Goal: Find contact information

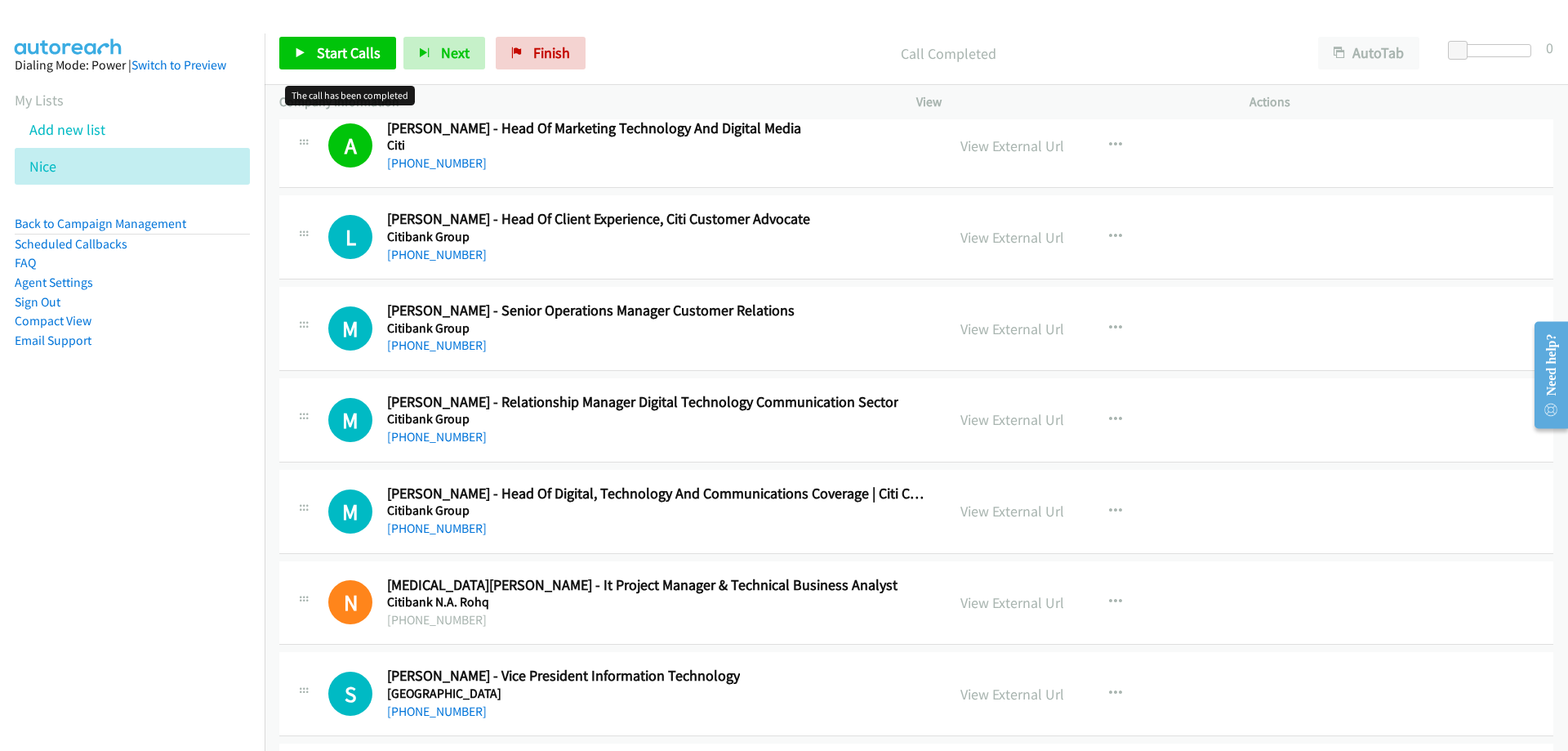
scroll to position [25005, 0]
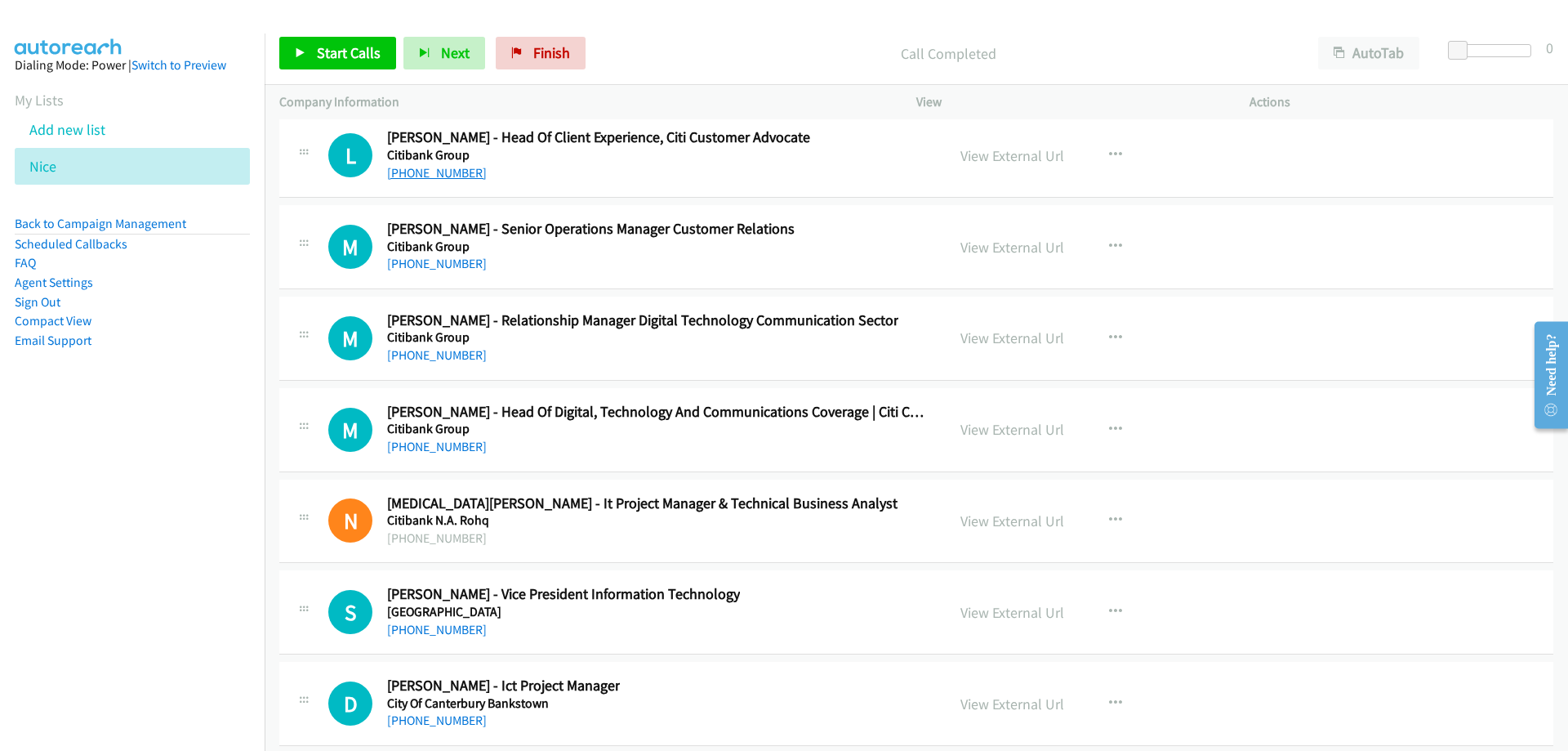
click at [469, 178] on link "[PHONE_NUMBER]" at bounding box center [436, 172] width 100 height 16
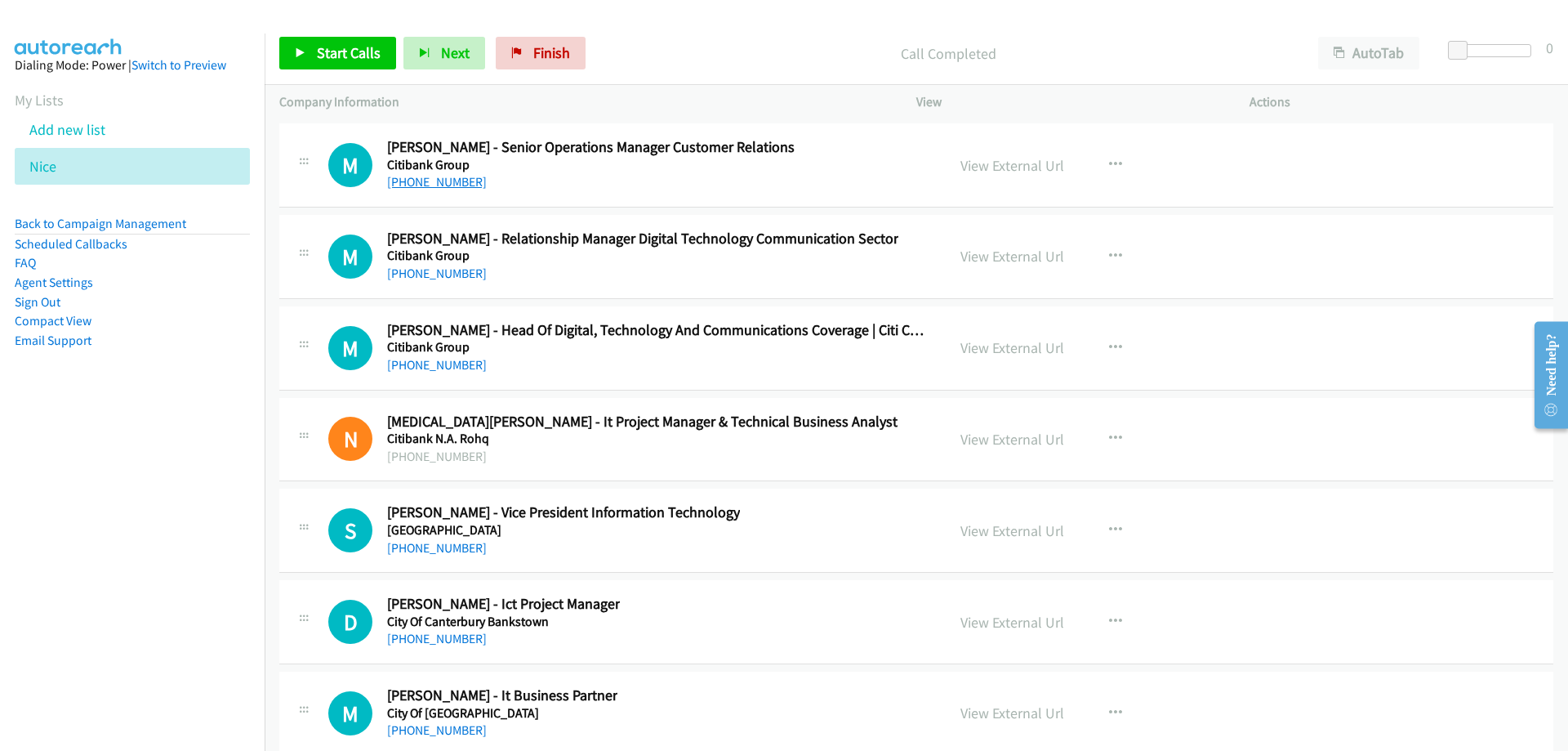
click at [432, 189] on link "[PHONE_NUMBER]" at bounding box center [436, 181] width 100 height 16
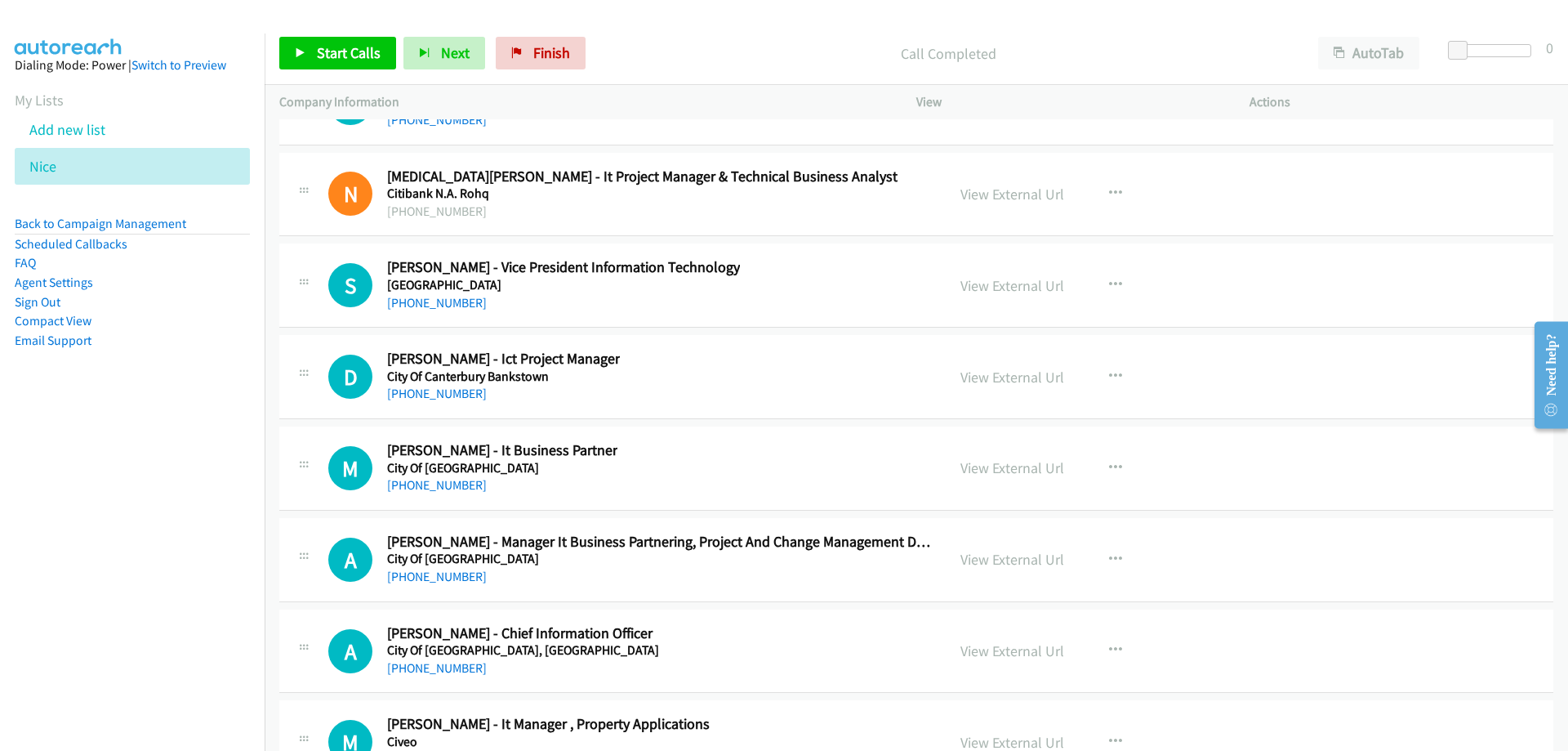
scroll to position [25414, 0]
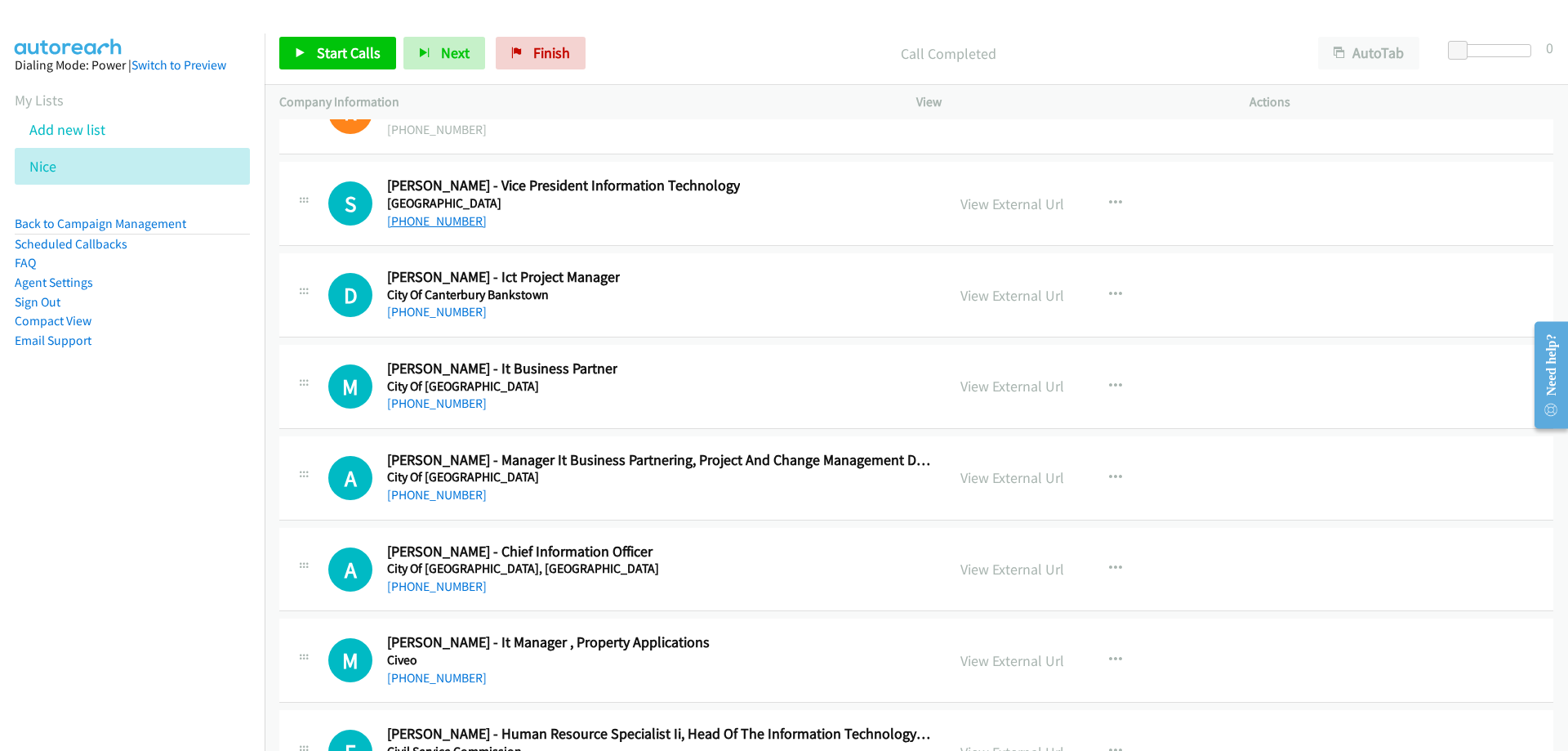
click at [449, 223] on link "[PHONE_NUMBER]" at bounding box center [436, 221] width 100 height 16
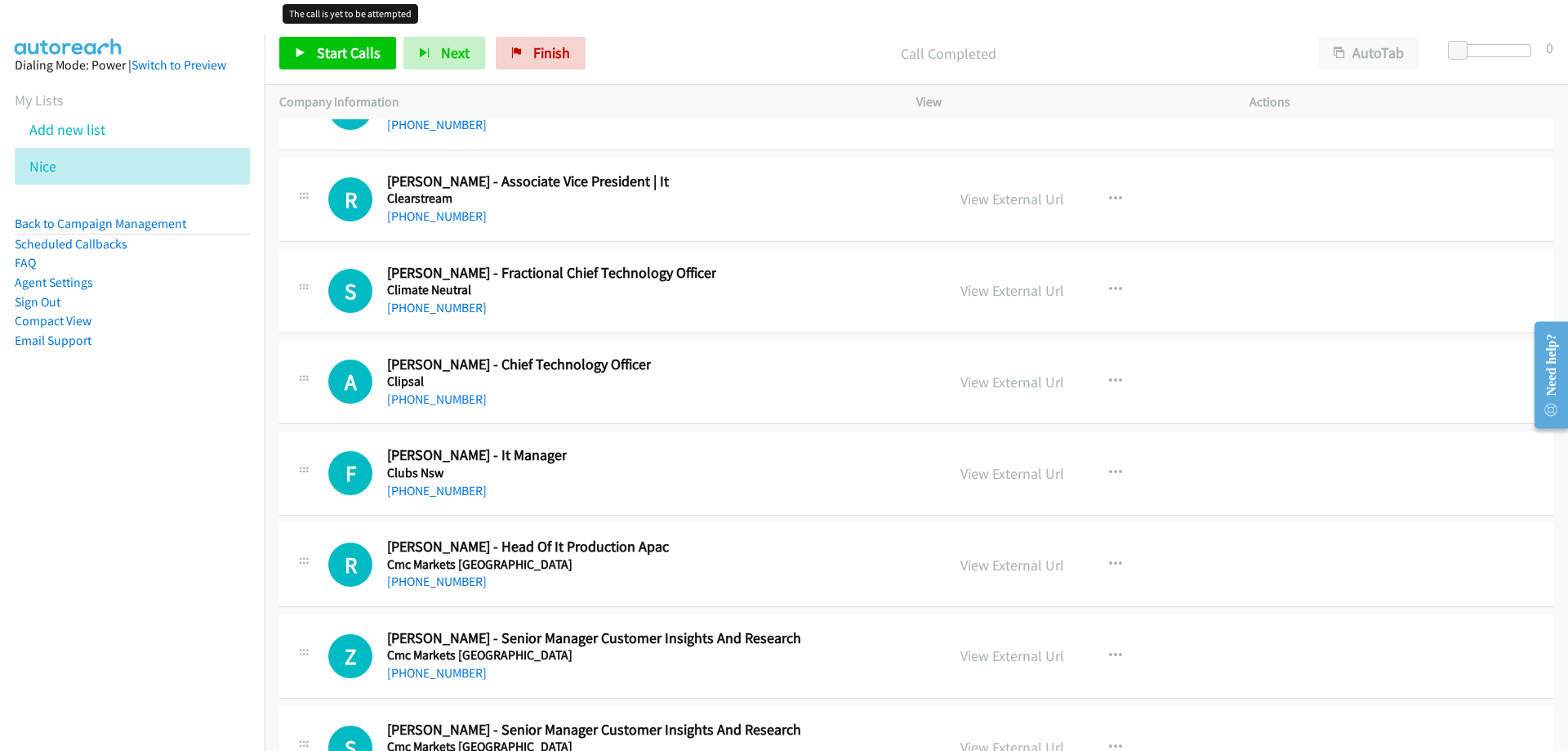
scroll to position [26067, 0]
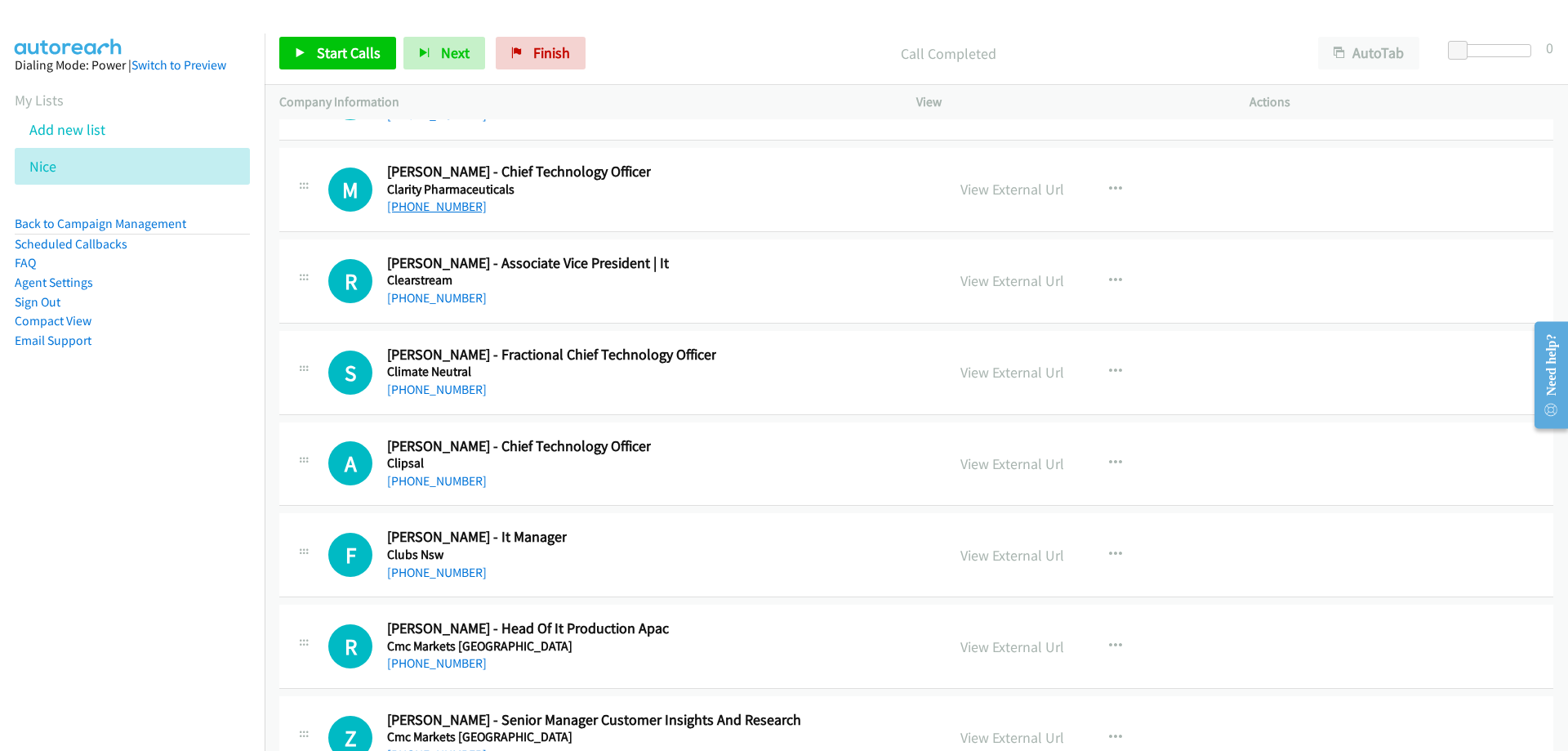
click at [449, 204] on link "[PHONE_NUMBER]" at bounding box center [436, 206] width 100 height 16
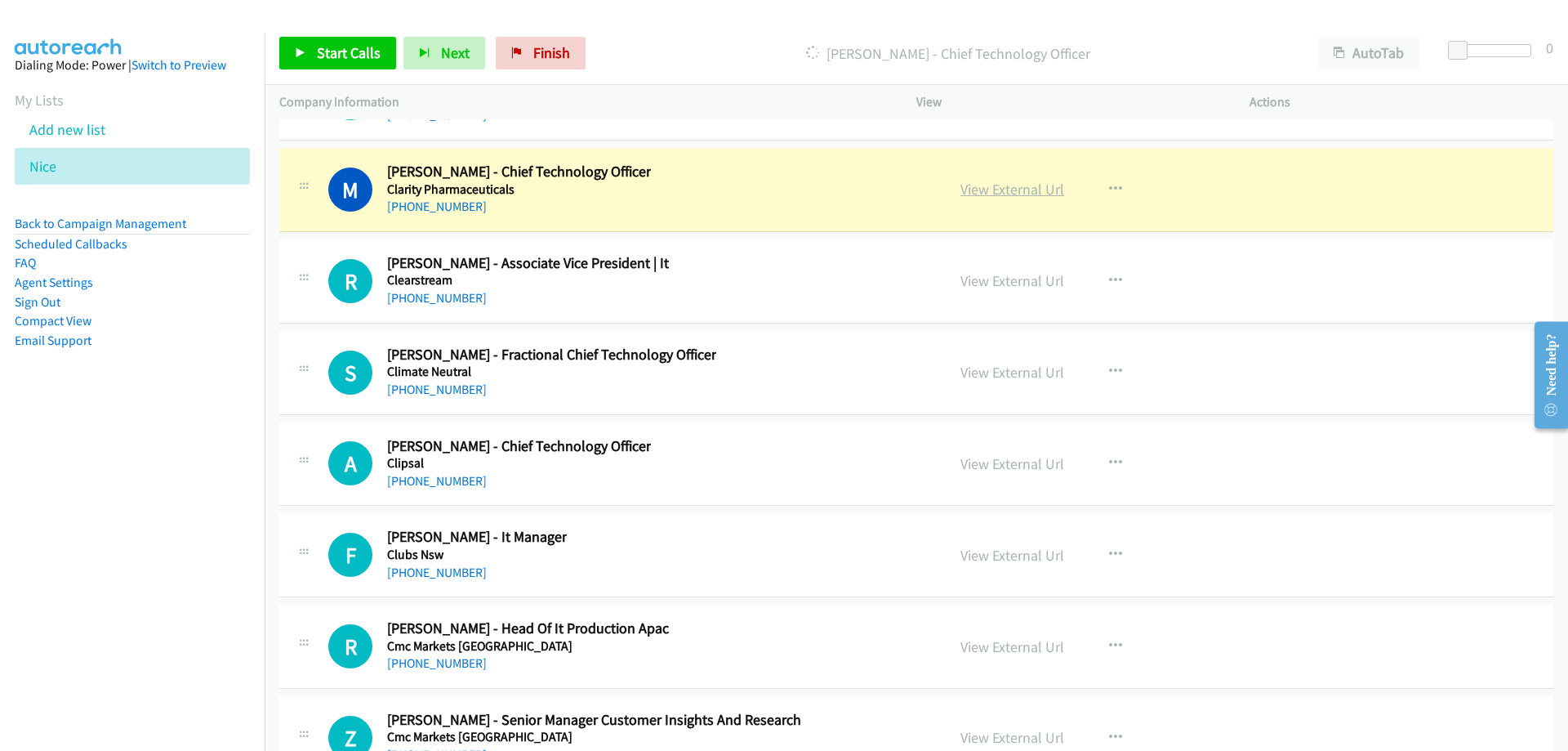
click at [986, 191] on link "View External Url" at bounding box center [1013, 189] width 104 height 19
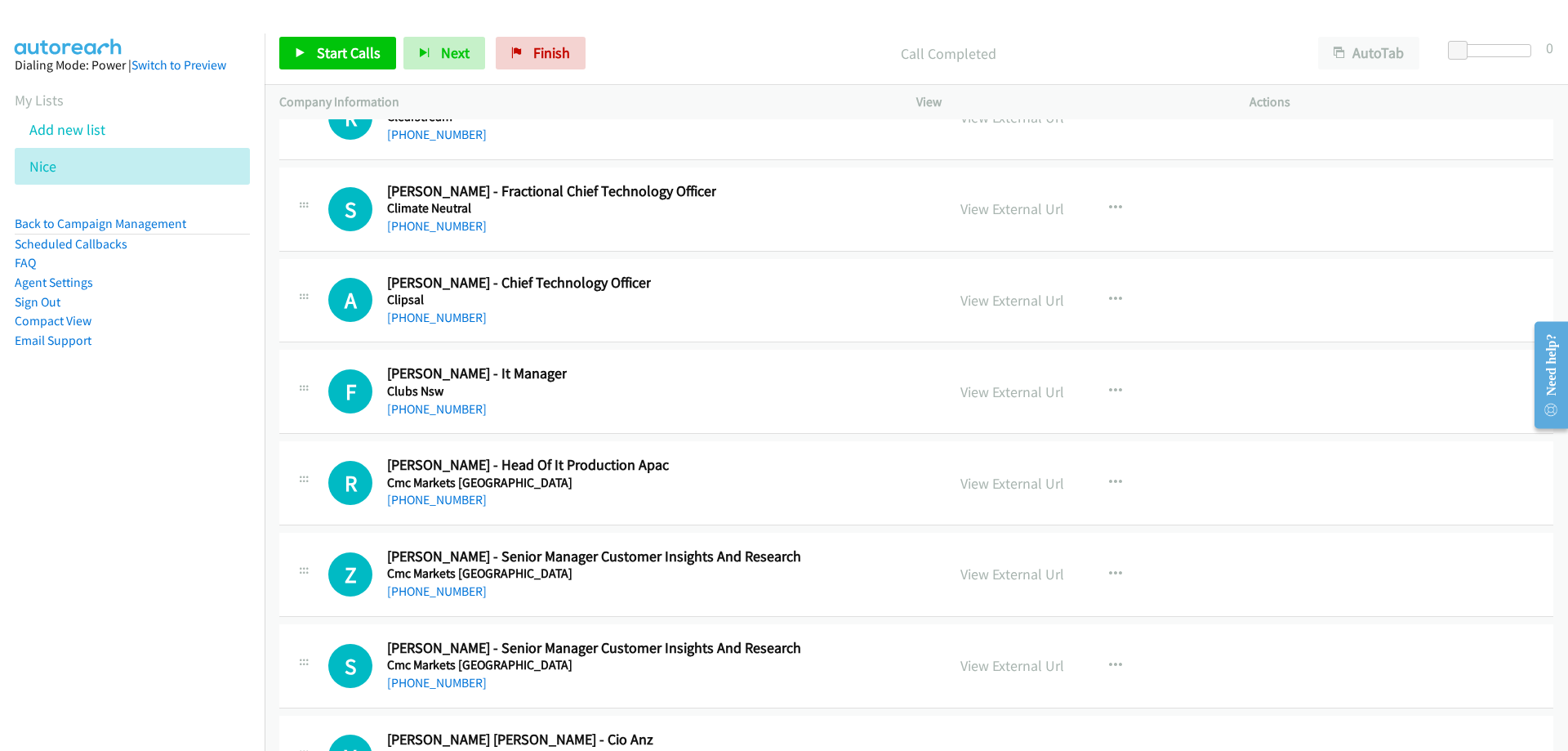
scroll to position [26149, 0]
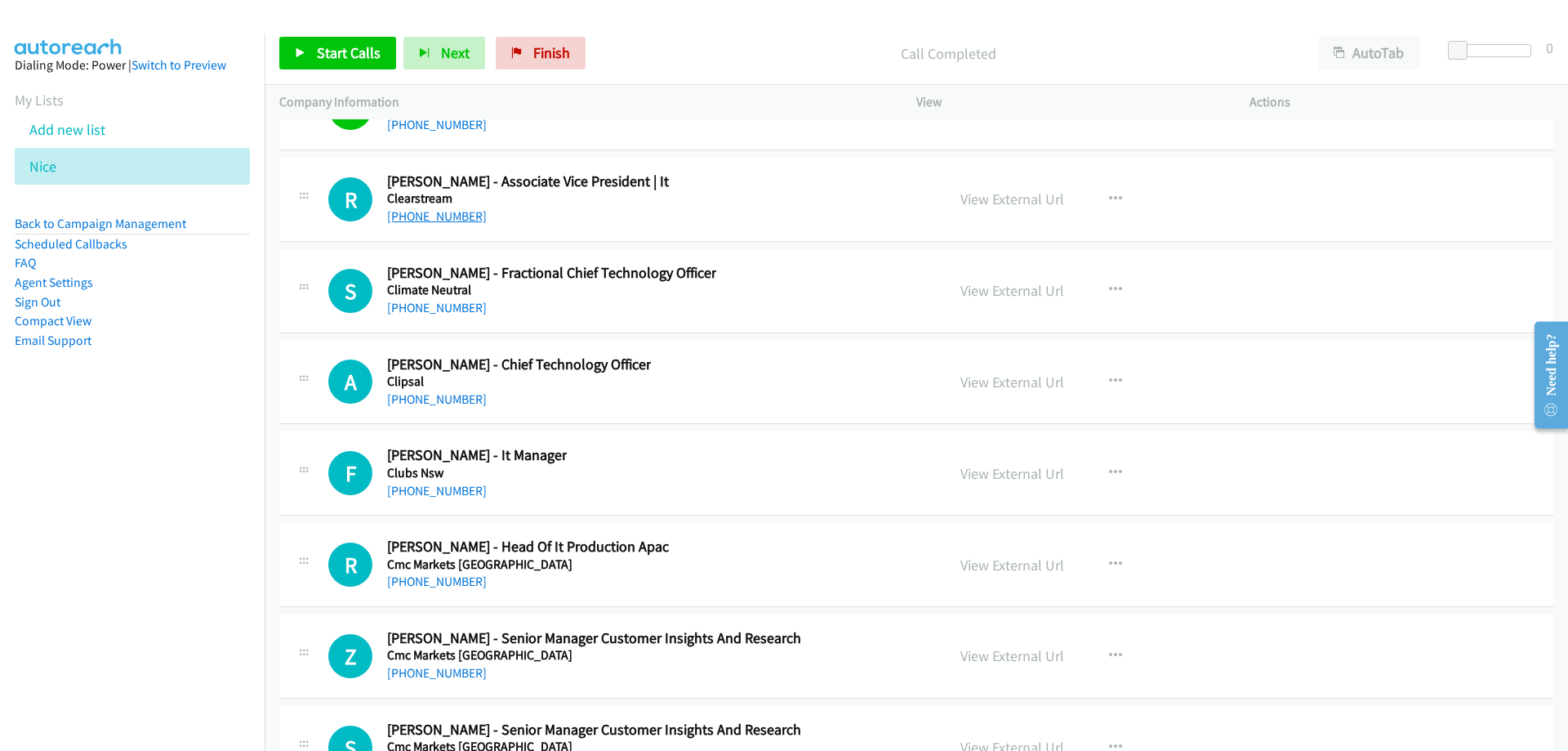
click at [438, 219] on link "[PHONE_NUMBER]" at bounding box center [436, 216] width 100 height 16
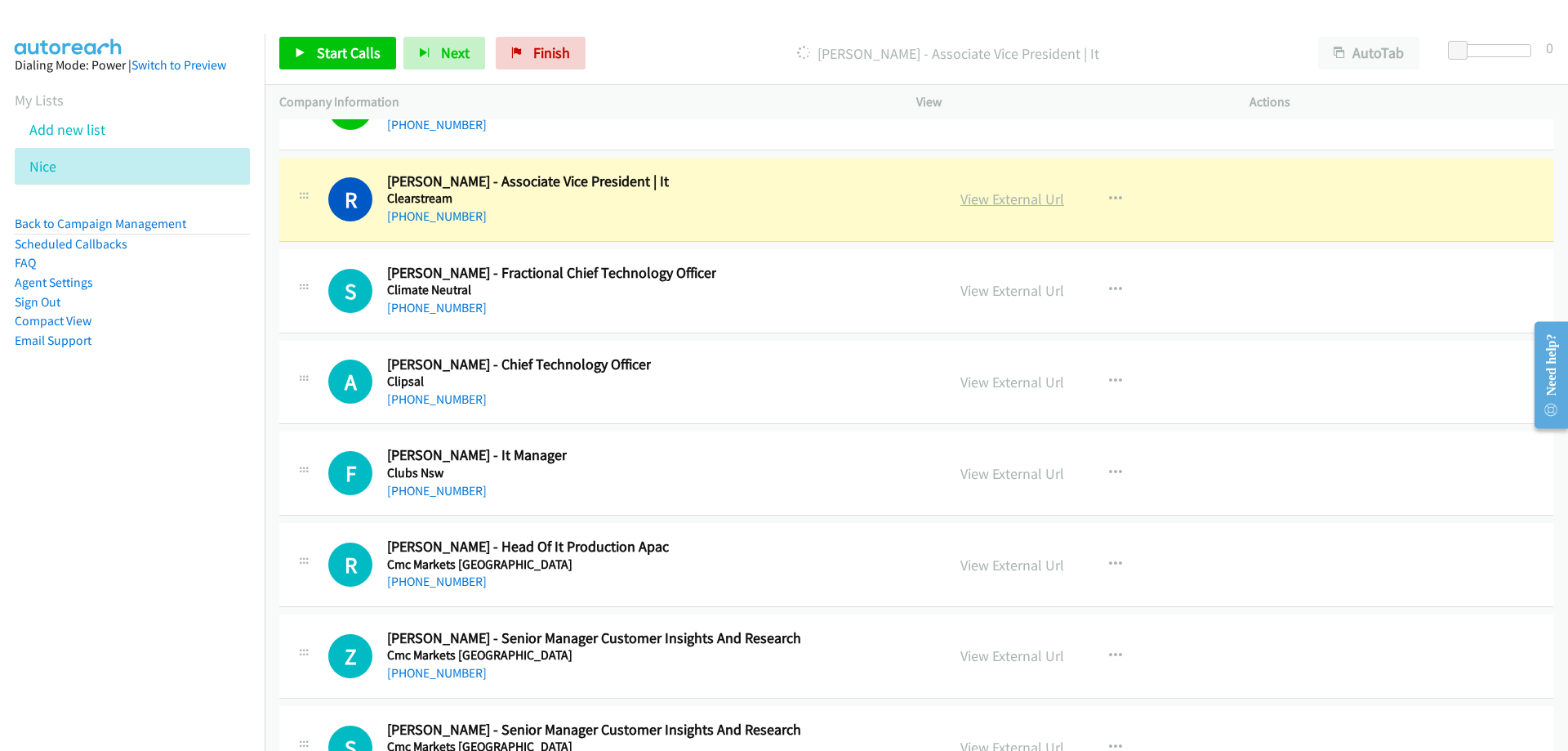
click at [990, 197] on link "View External Url" at bounding box center [1013, 199] width 104 height 19
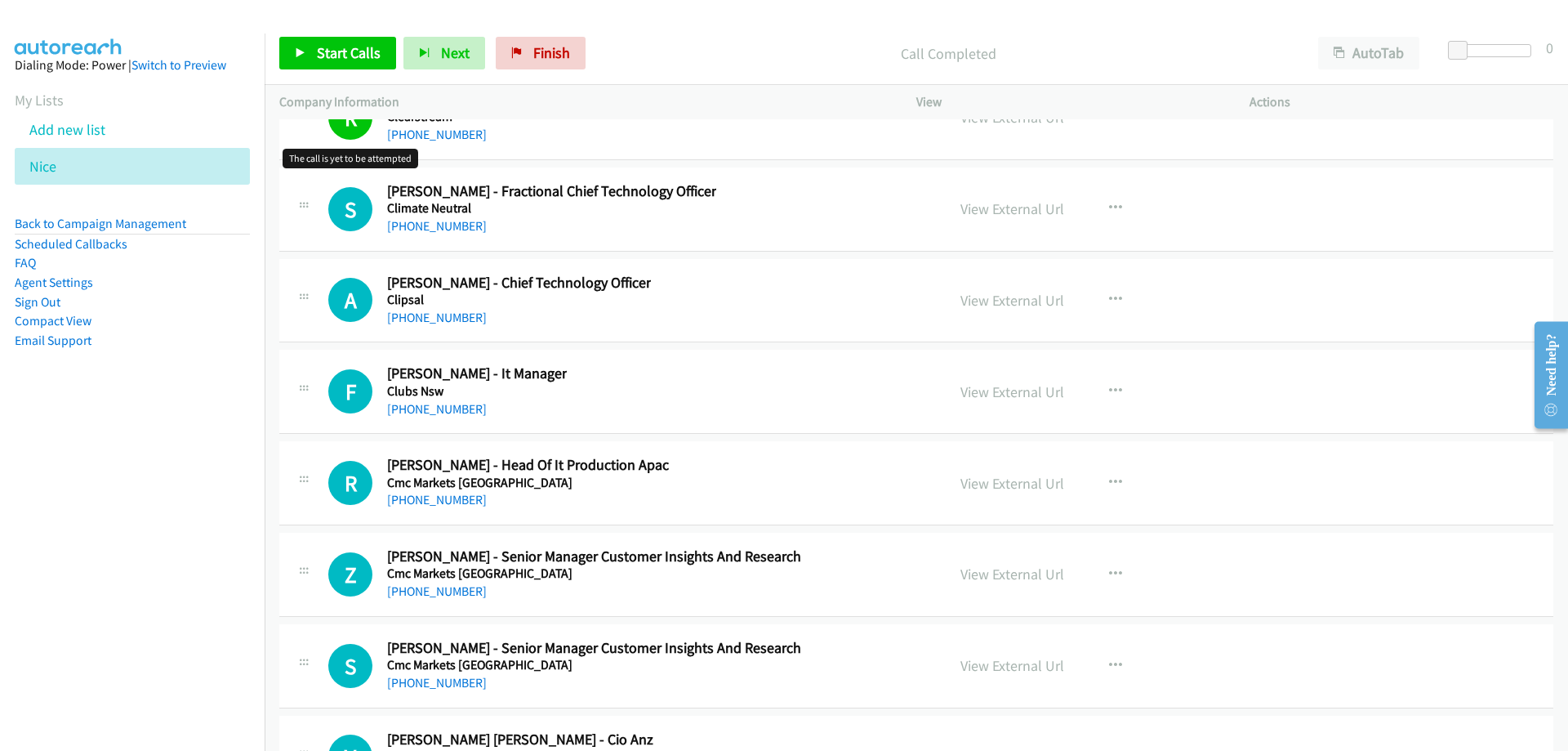
scroll to position [26313, 0]
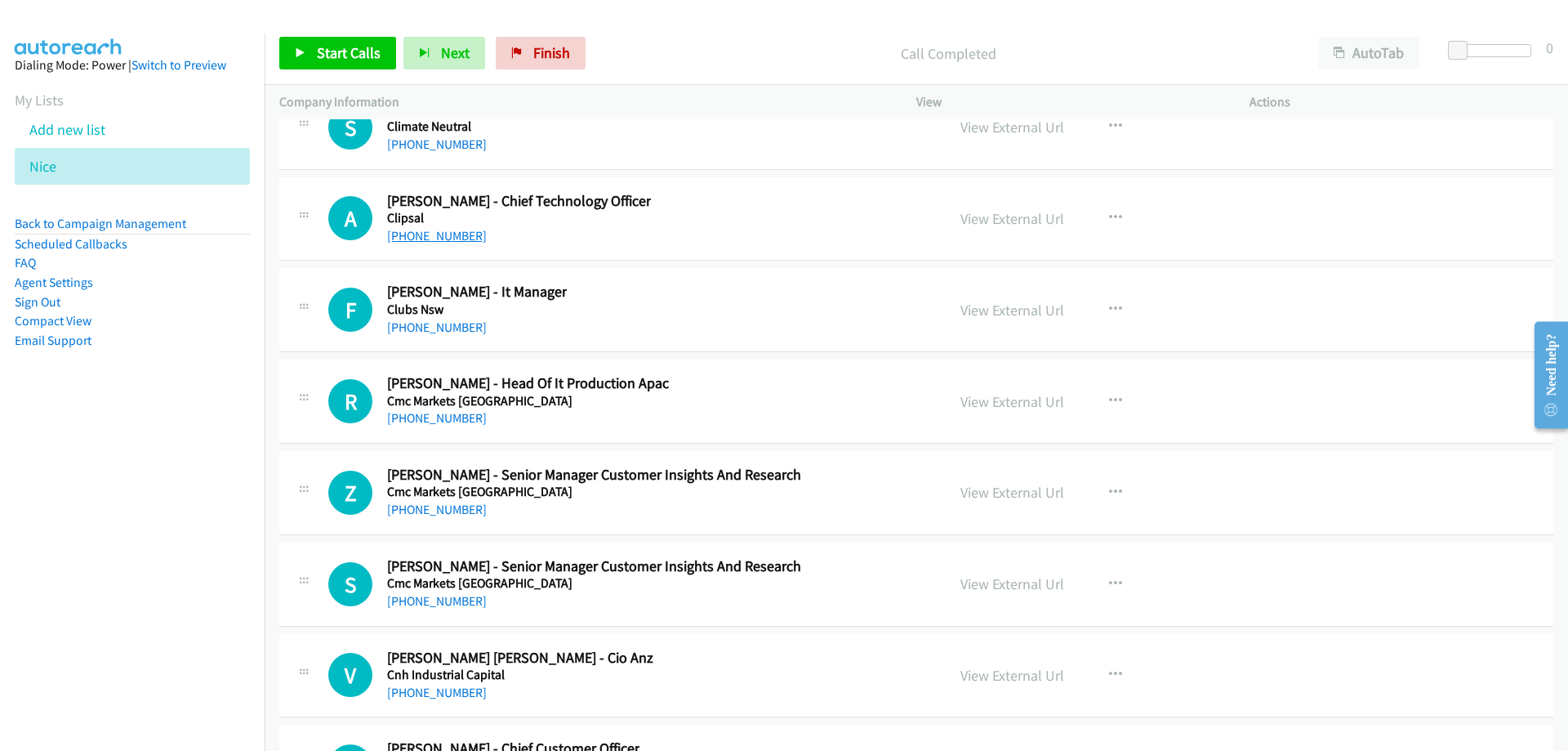
click at [419, 235] on link "[PHONE_NUMBER]" at bounding box center [436, 235] width 100 height 16
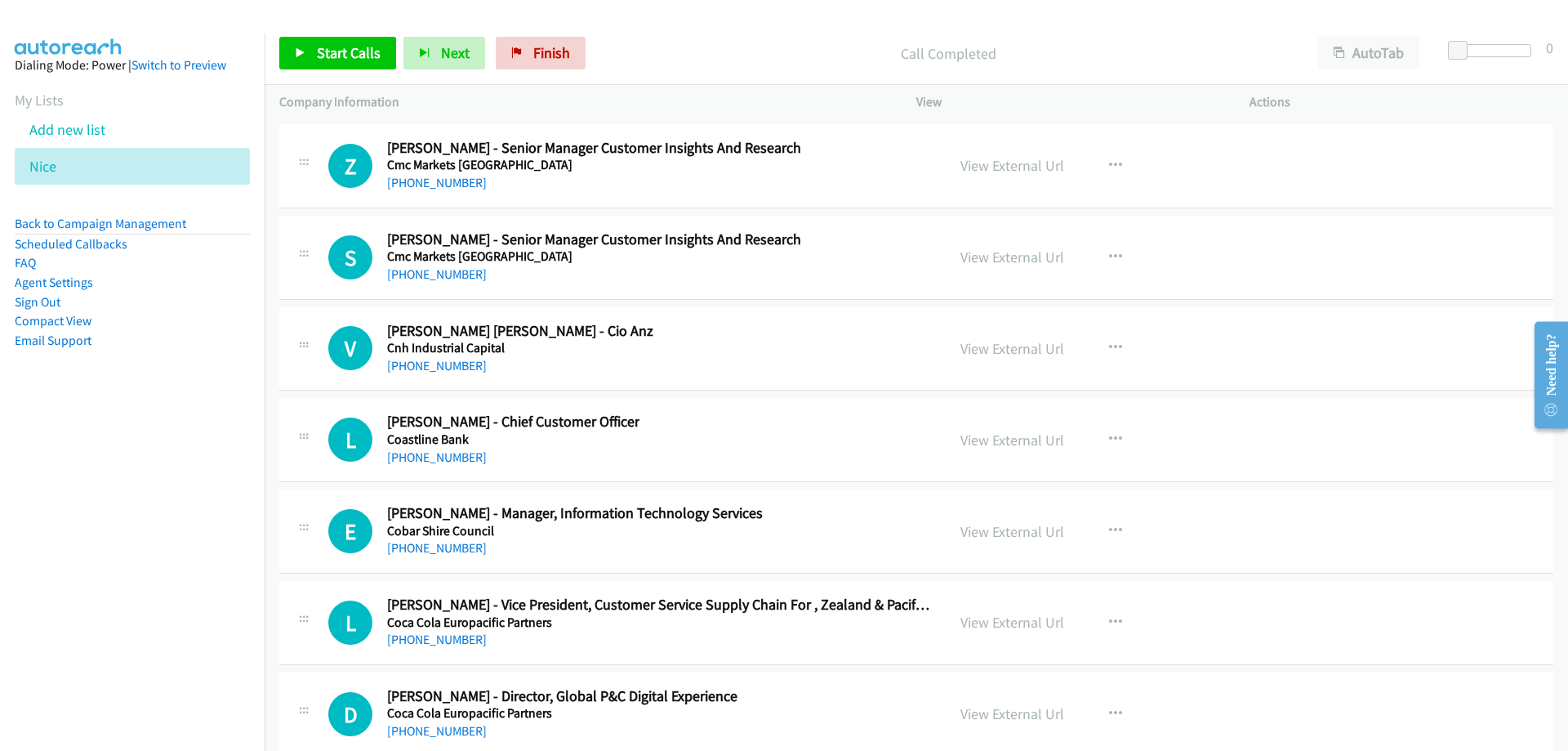
scroll to position [26721, 0]
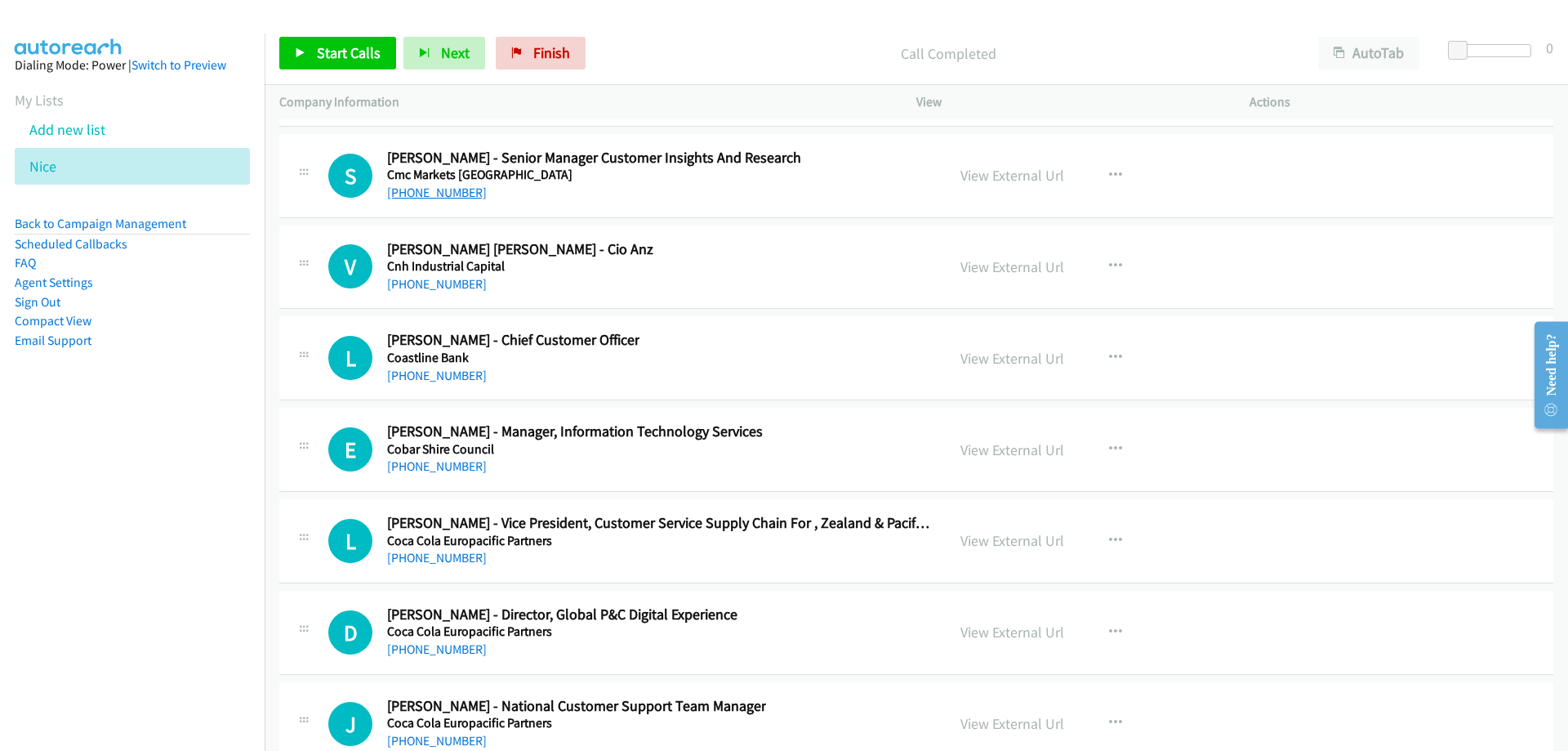
click at [396, 198] on link "[PHONE_NUMBER]" at bounding box center [436, 192] width 100 height 16
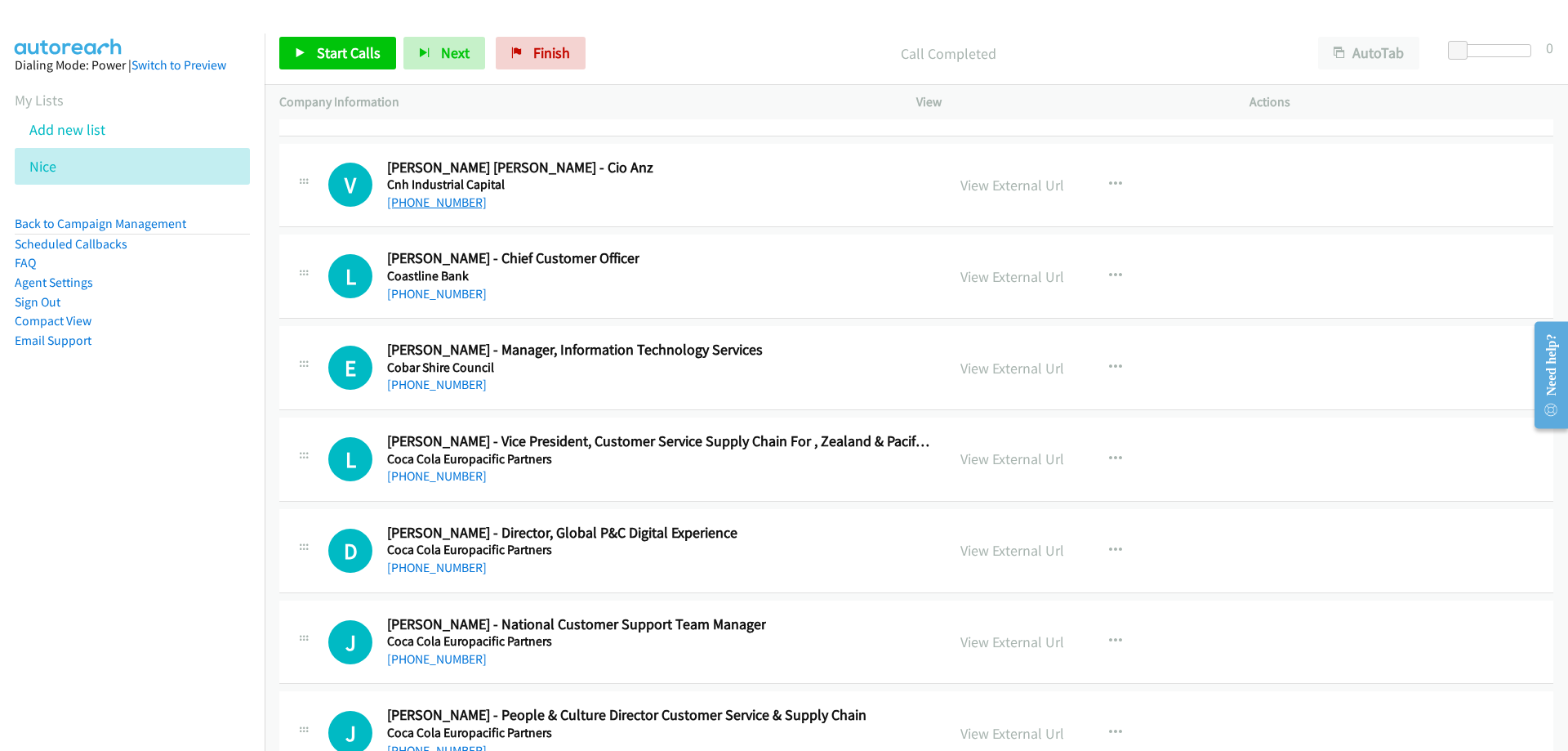
click at [431, 209] on link "[PHONE_NUMBER]" at bounding box center [436, 202] width 100 height 16
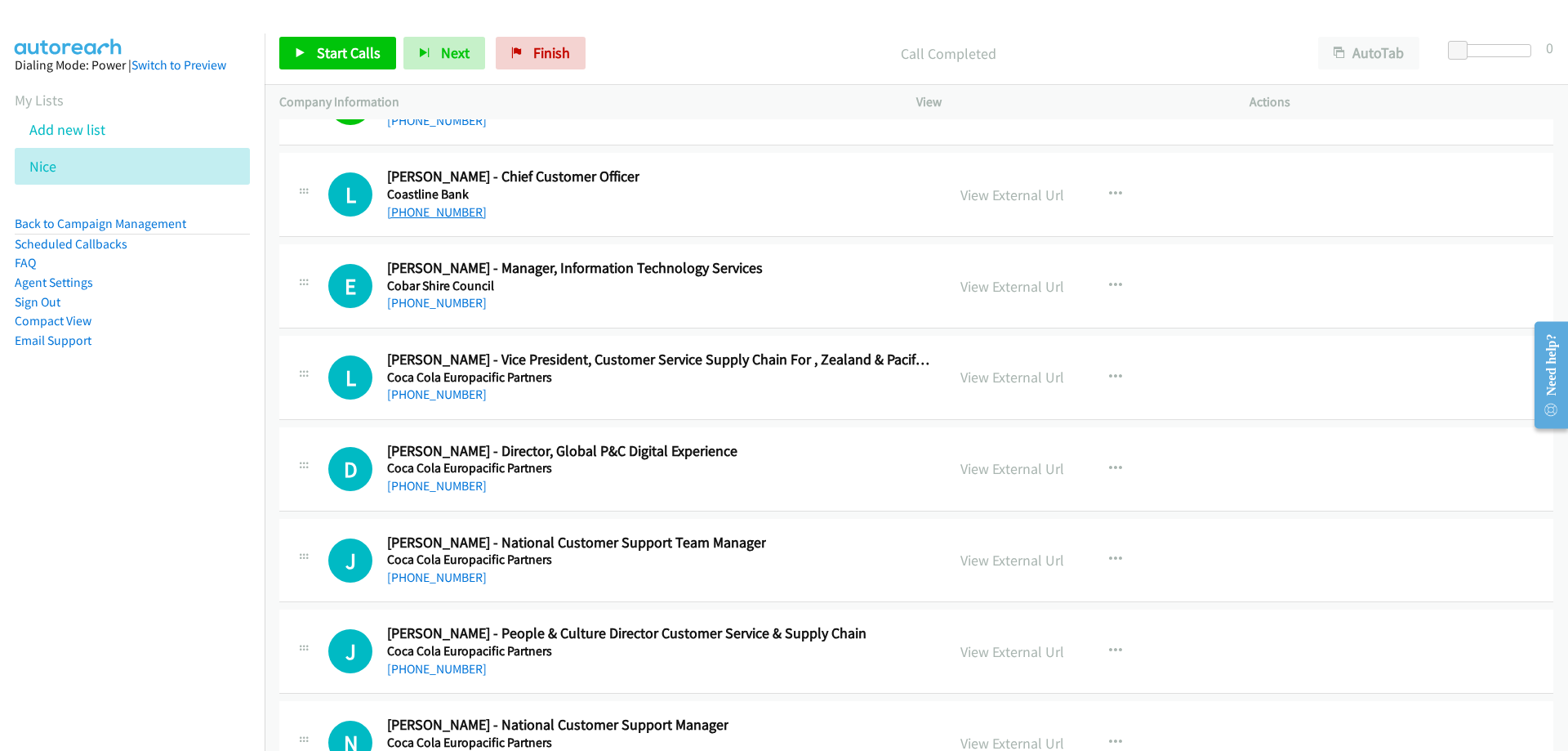
click at [403, 210] on link "[PHONE_NUMBER]" at bounding box center [436, 212] width 100 height 16
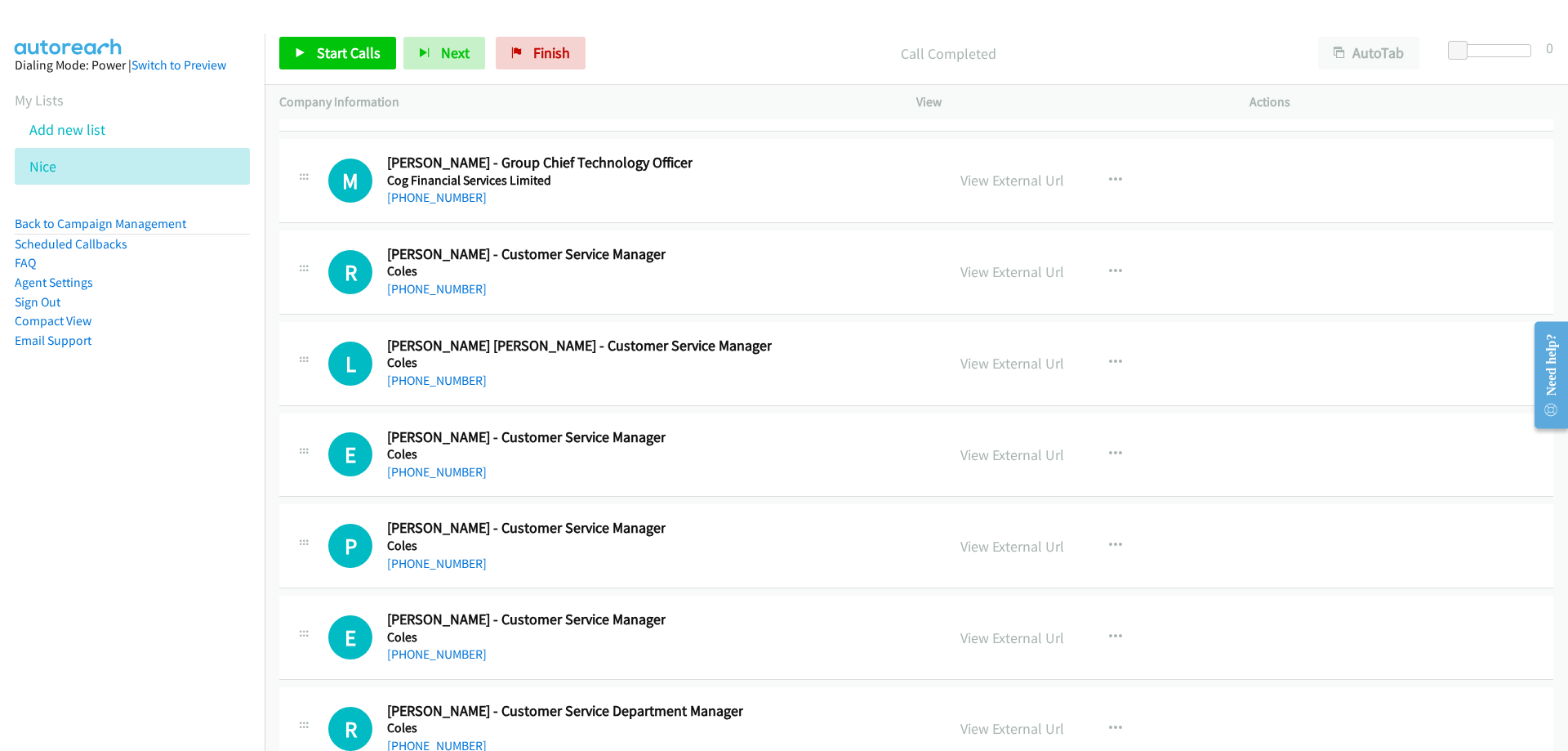
scroll to position [27620, 0]
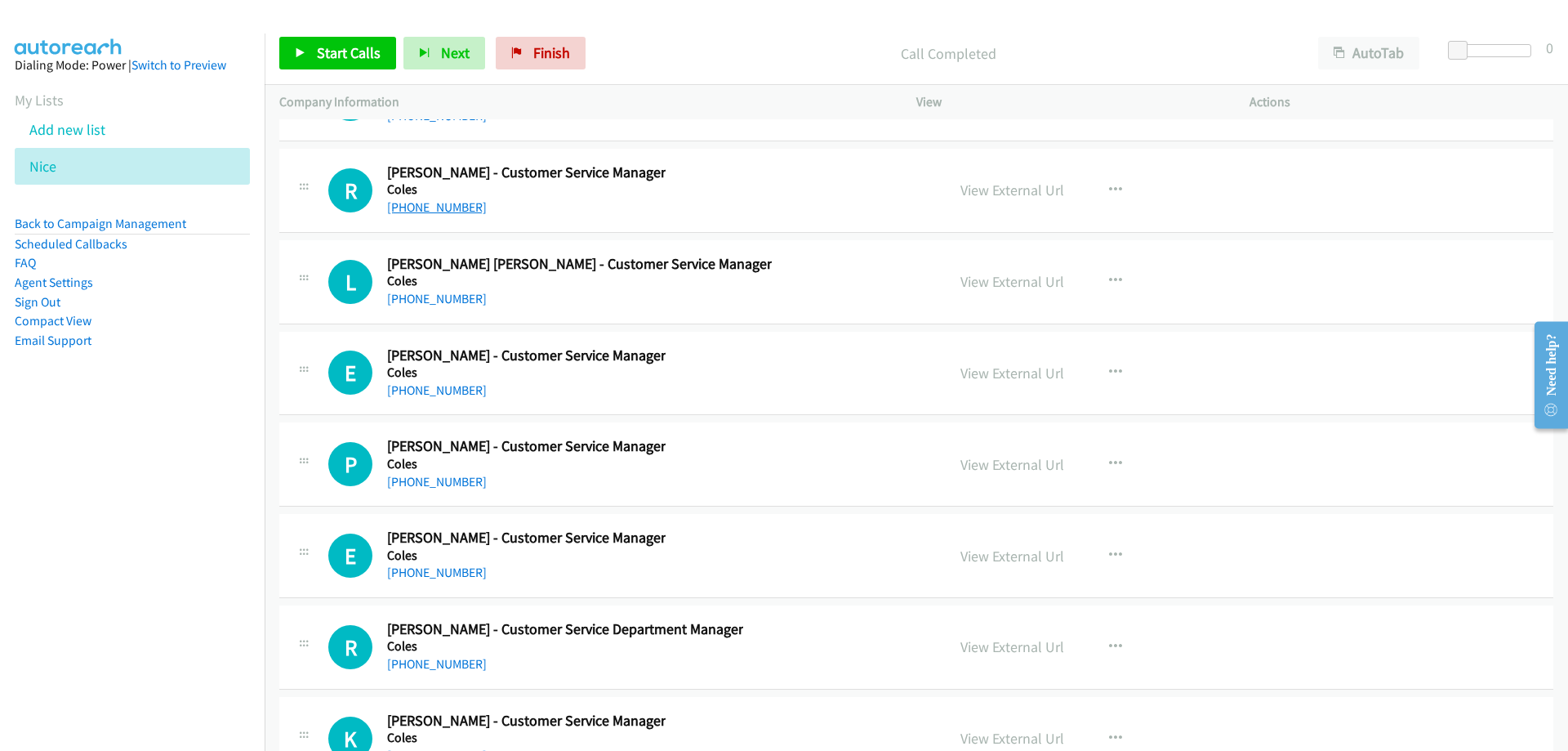
click at [464, 206] on link "[PHONE_NUMBER]" at bounding box center [436, 207] width 100 height 16
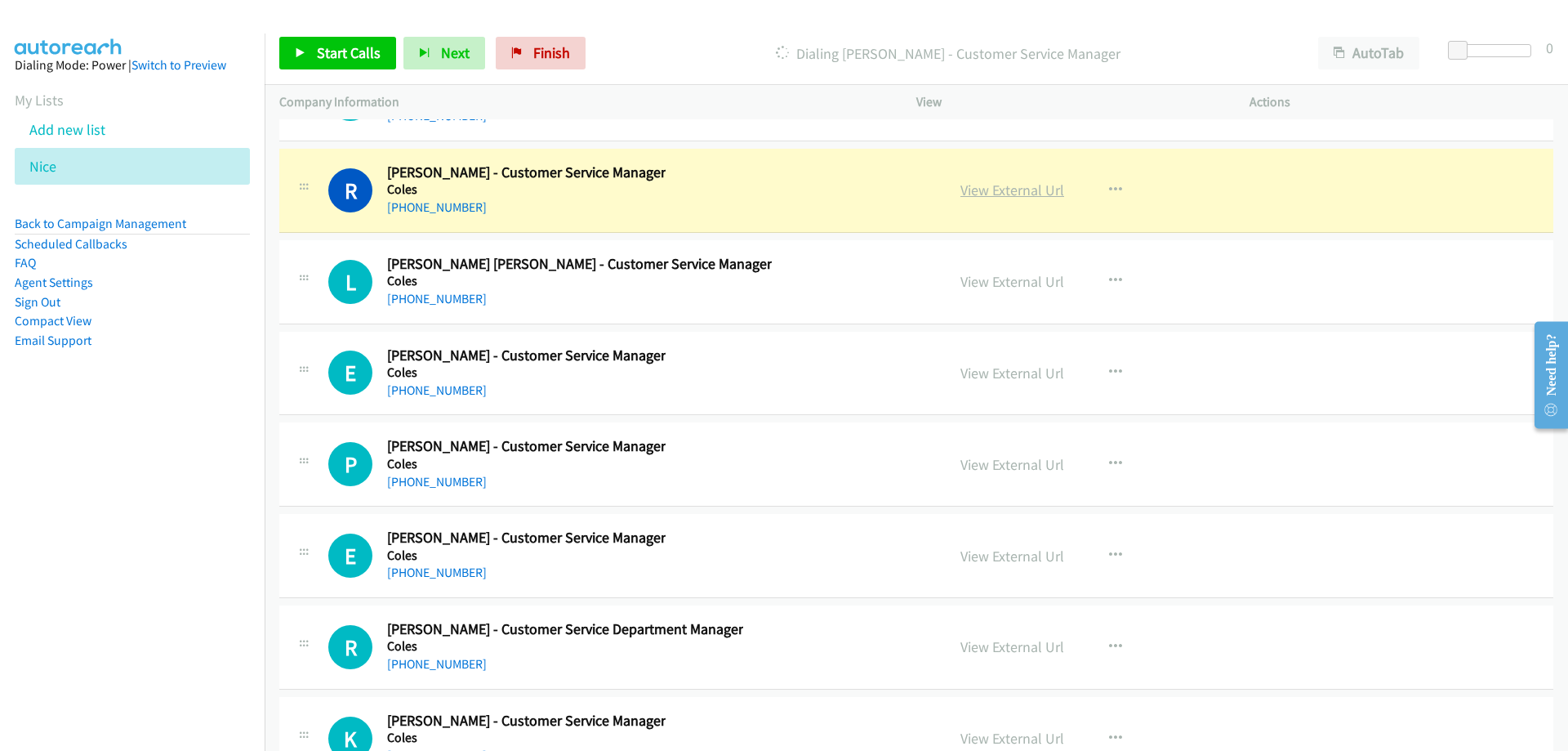
click at [969, 189] on link "View External Url" at bounding box center [1013, 190] width 104 height 19
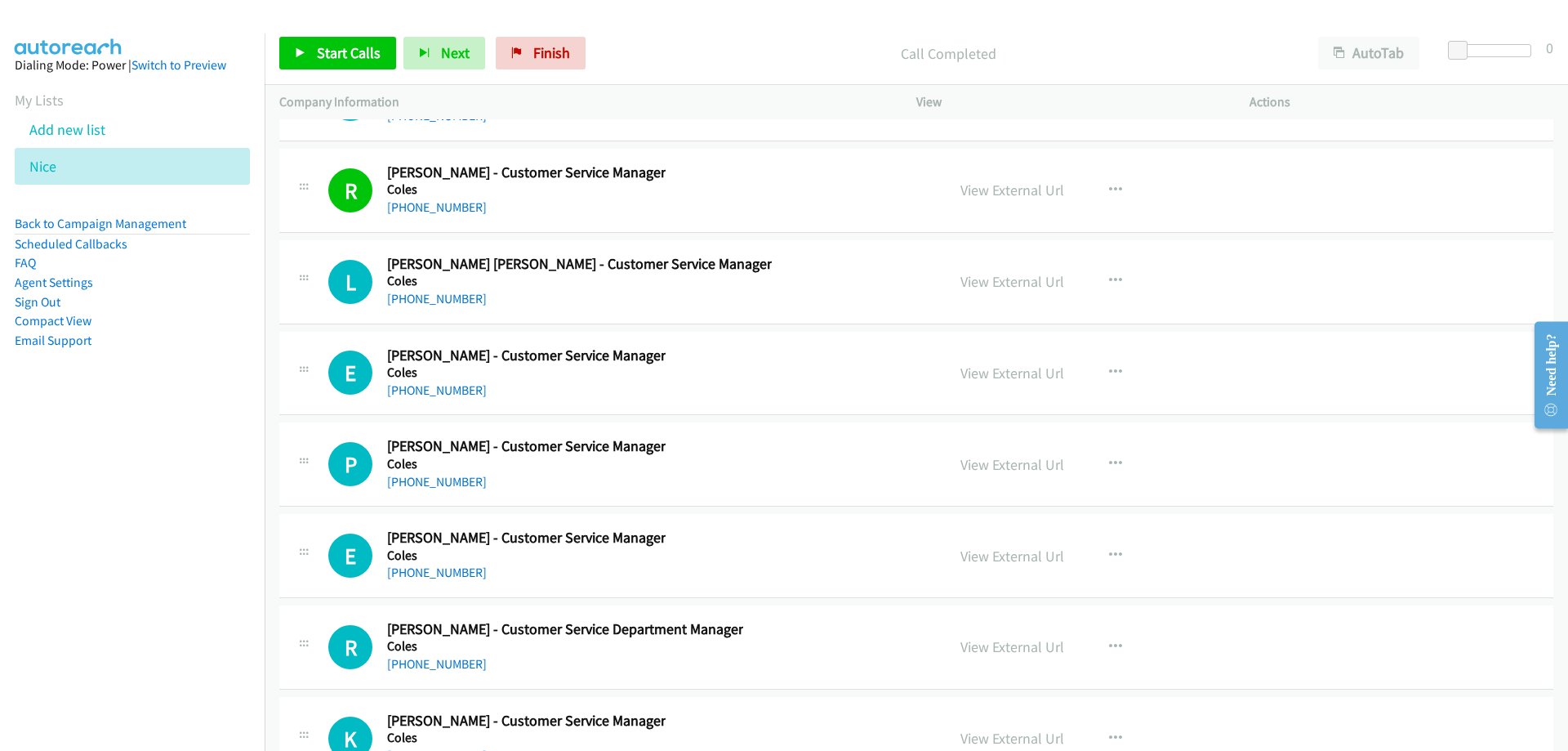
scroll to position [27701, 0]
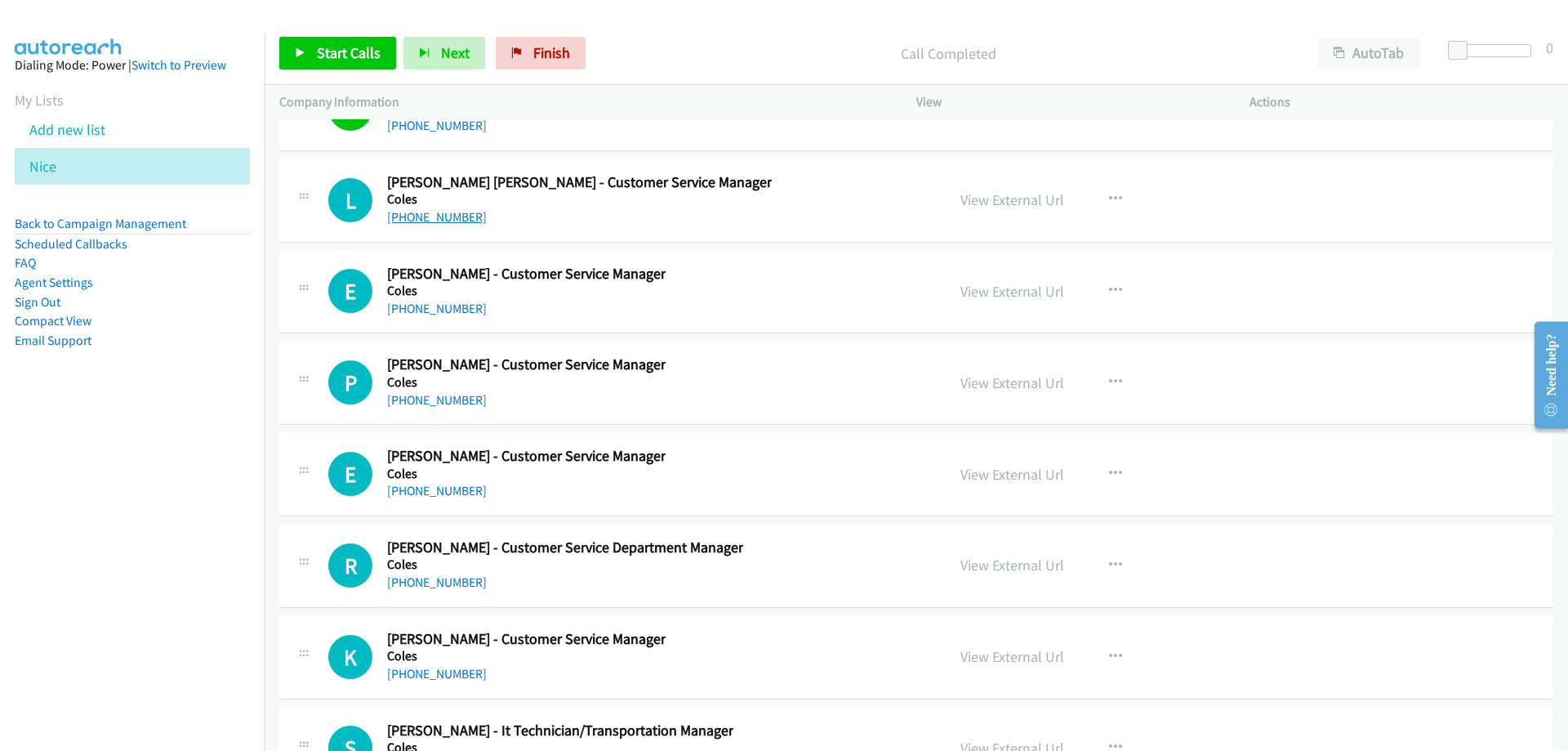
click at [458, 218] on link "[PHONE_NUMBER]" at bounding box center [436, 217] width 100 height 16
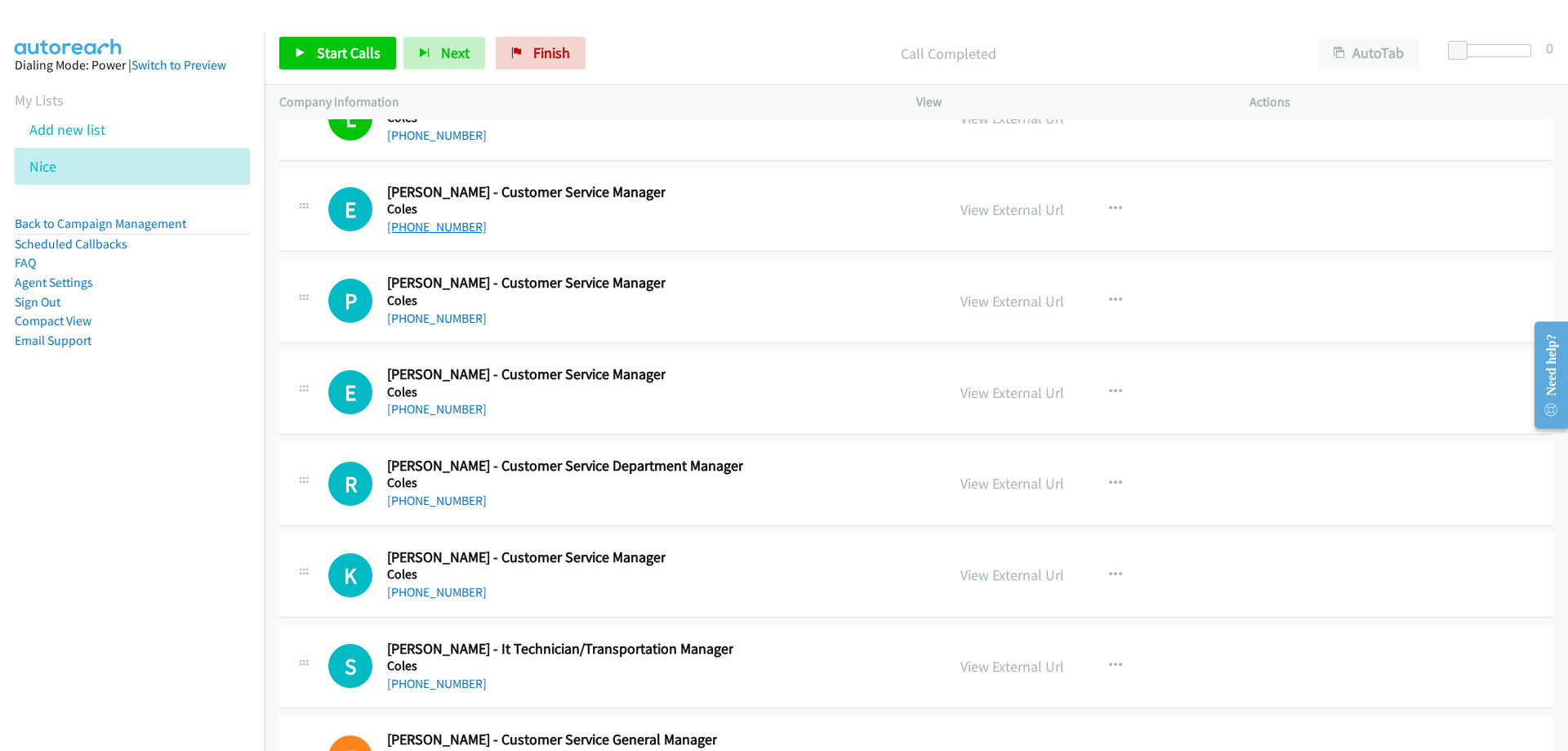
click at [465, 232] on link "[PHONE_NUMBER]" at bounding box center [436, 226] width 100 height 16
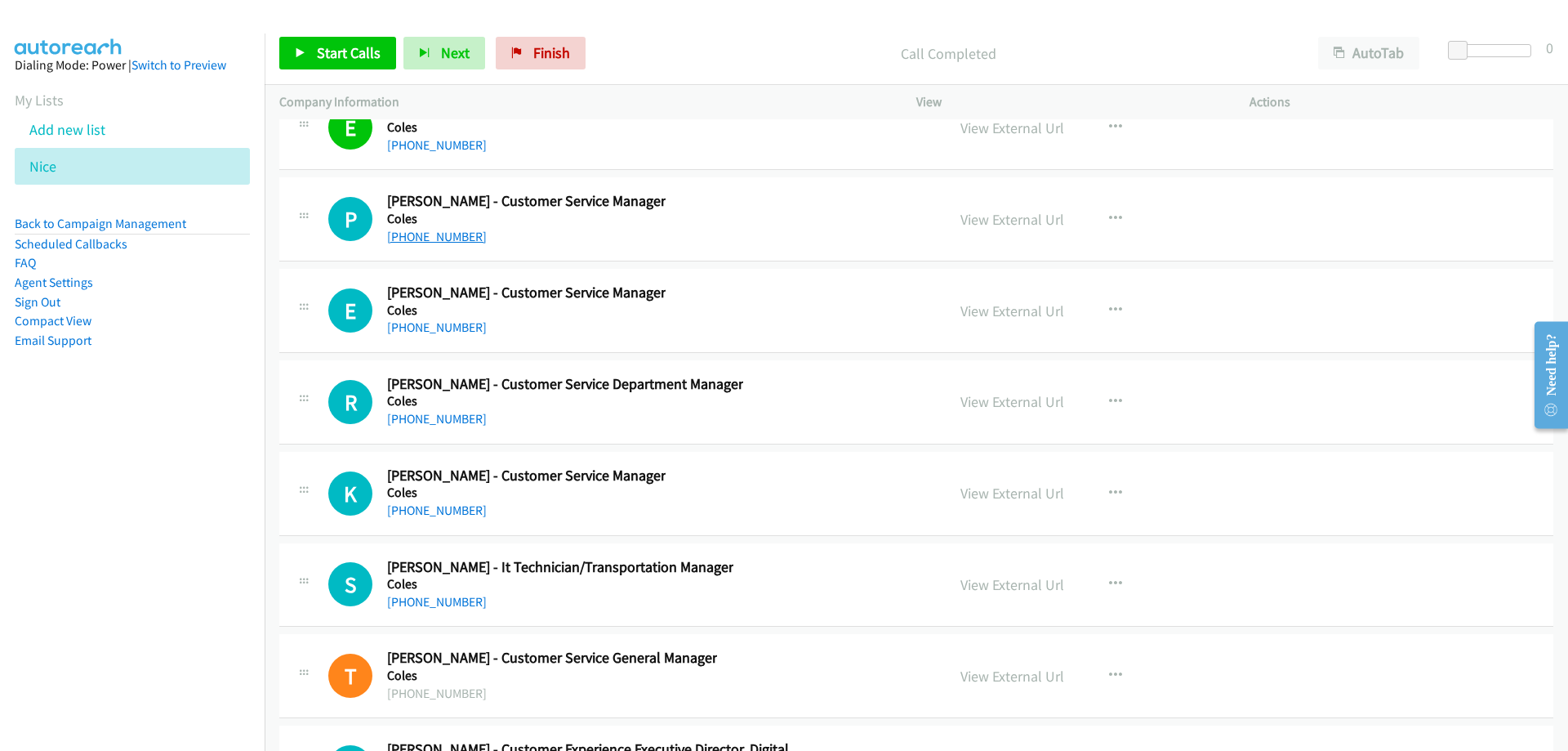
click at [445, 240] on link "[PHONE_NUMBER]" at bounding box center [436, 236] width 100 height 16
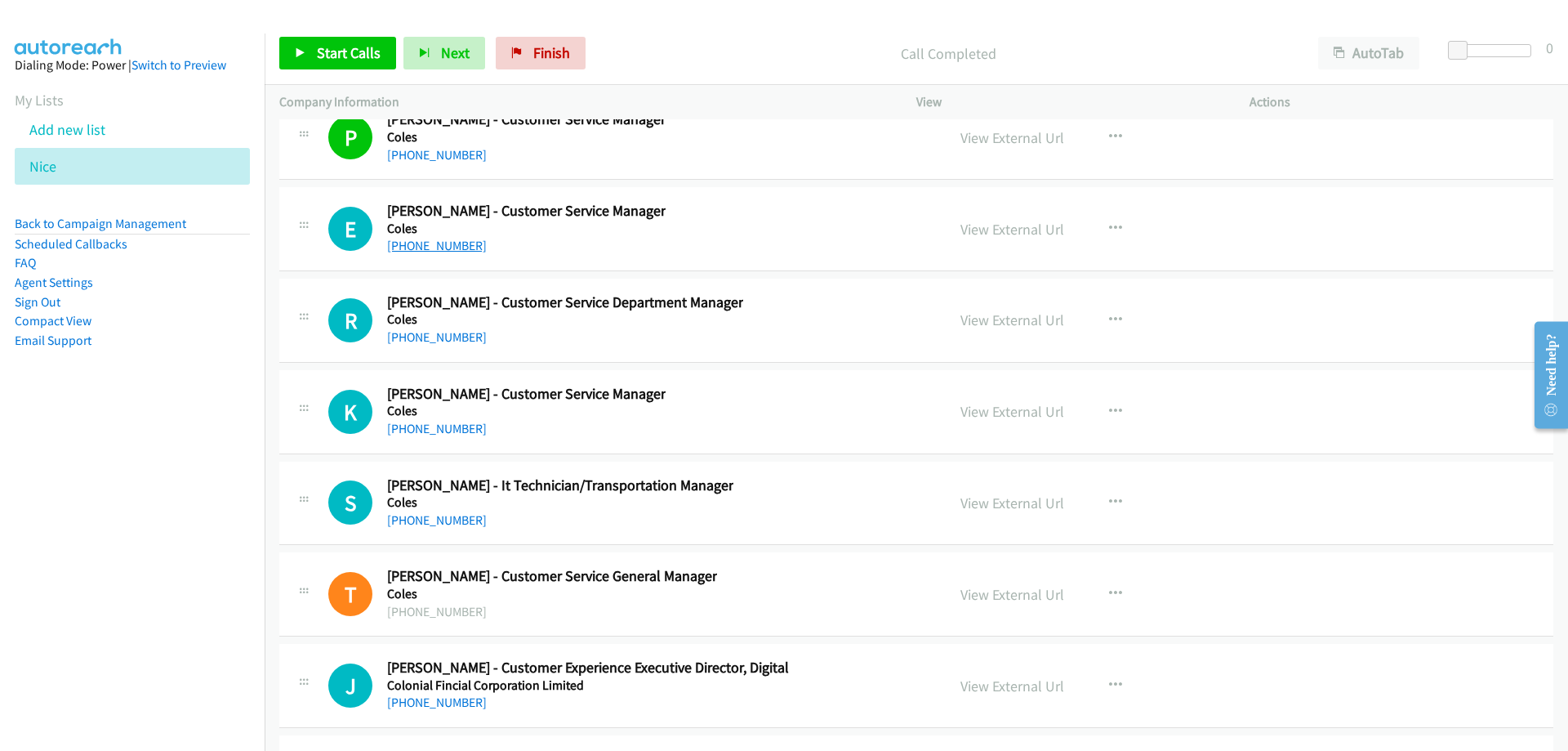
click at [445, 239] on link "[PHONE_NUMBER]" at bounding box center [436, 246] width 100 height 16
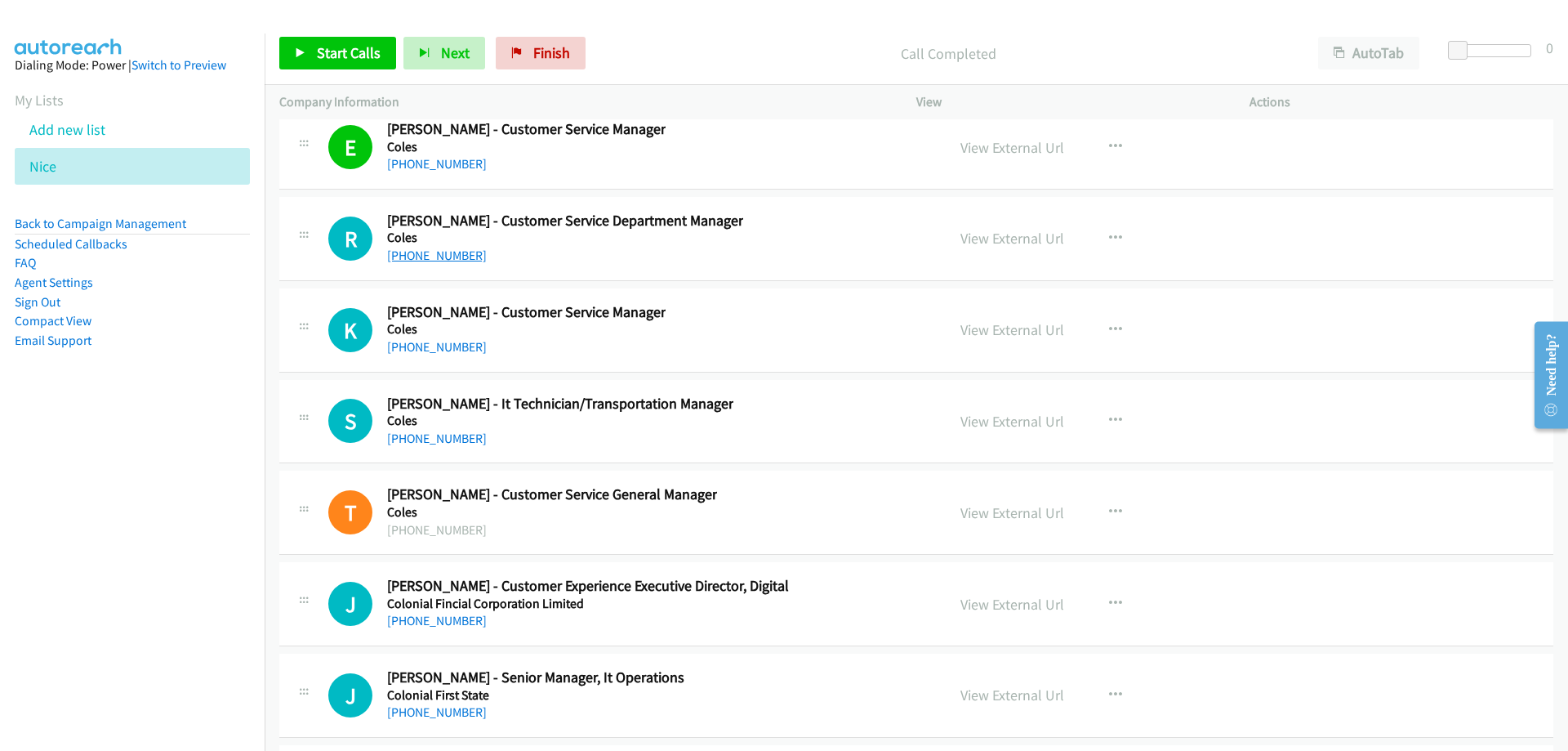
click at [437, 249] on link "[PHONE_NUMBER]" at bounding box center [436, 255] width 100 height 16
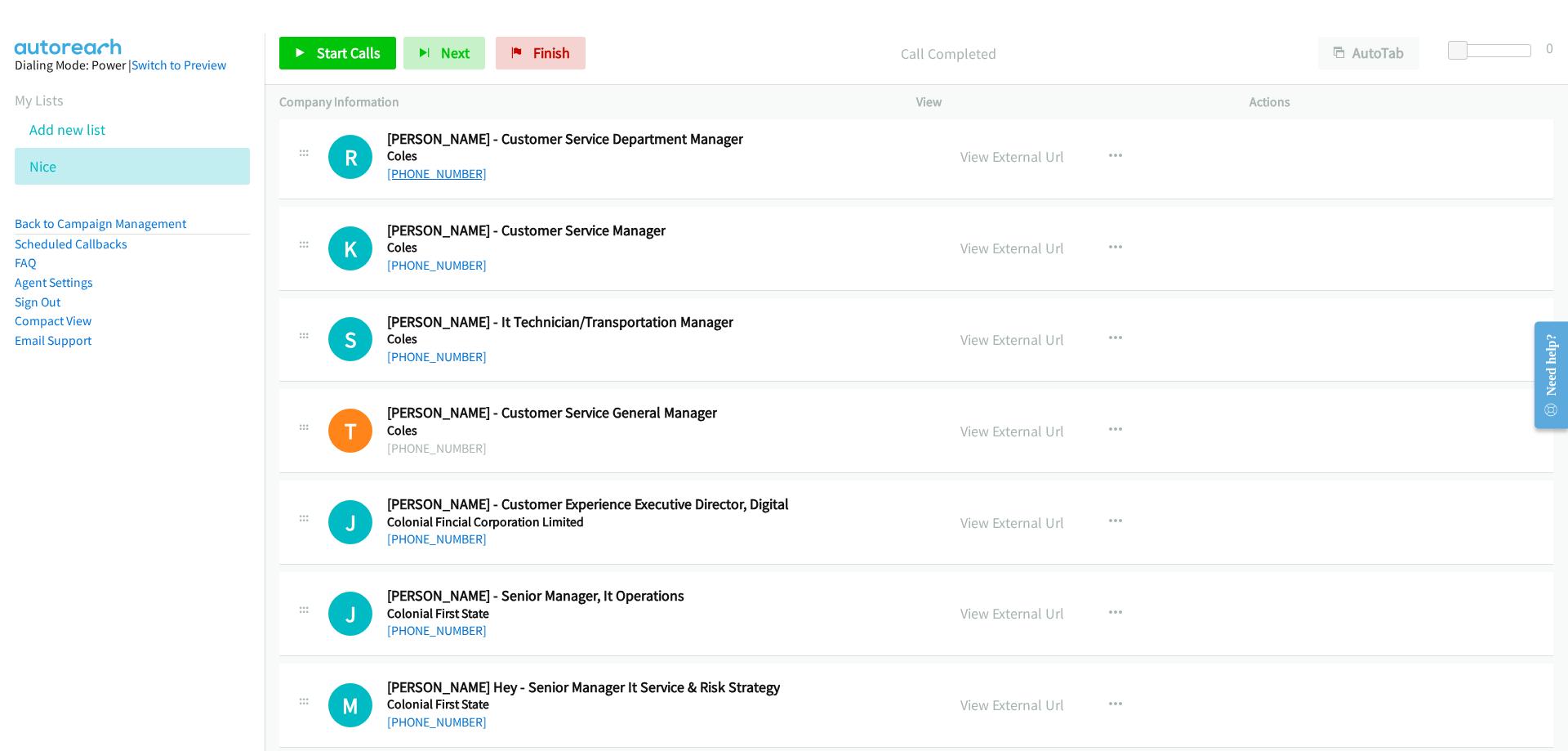
click at [405, 178] on link "[PHONE_NUMBER]" at bounding box center [436, 173] width 100 height 16
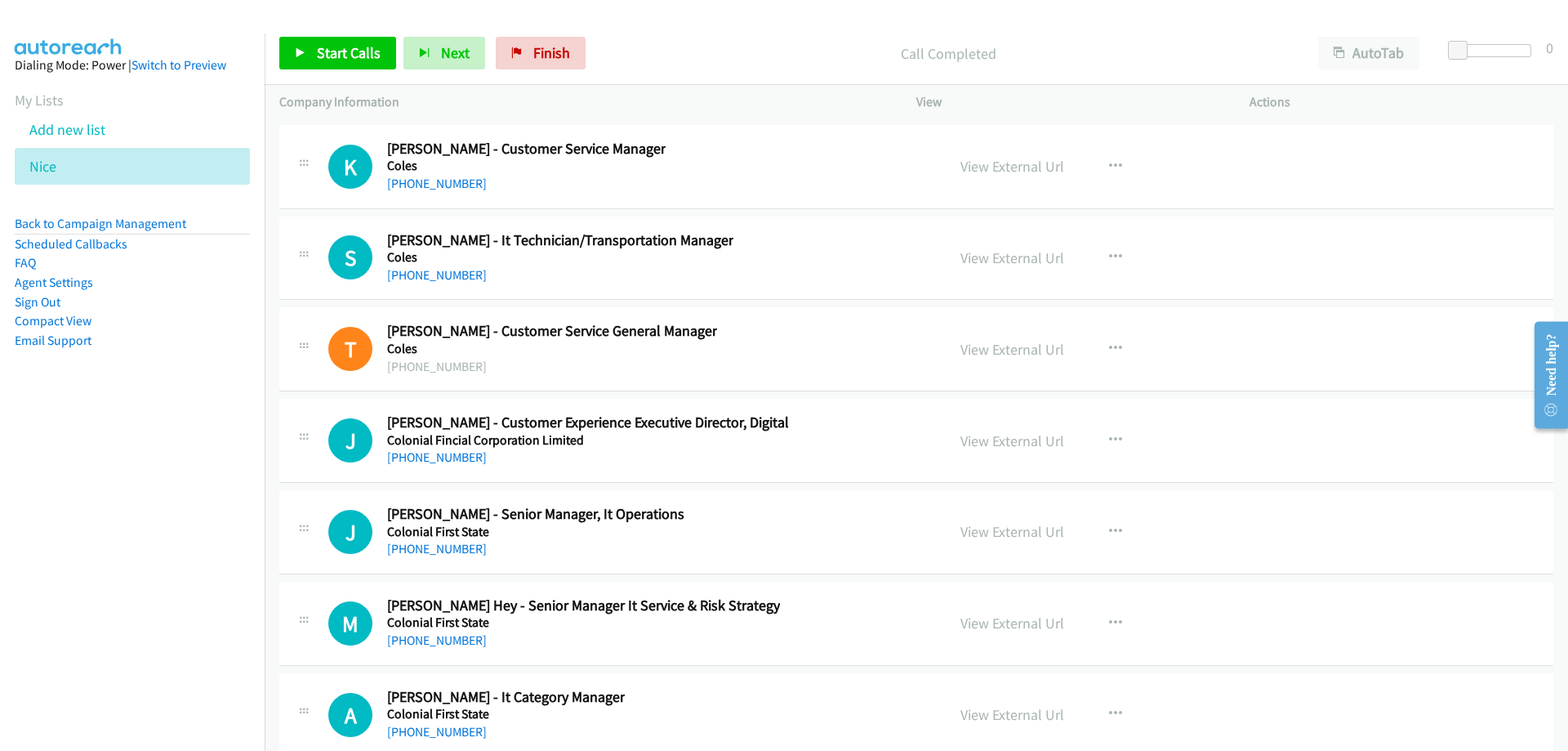
click at [461, 194] on div "K Callback Scheduled [PERSON_NAME] - Customer Service Manager [PERSON_NAME] [GE…" at bounding box center [916, 167] width 1274 height 84
click at [458, 190] on link "[PHONE_NUMBER]" at bounding box center [436, 183] width 100 height 16
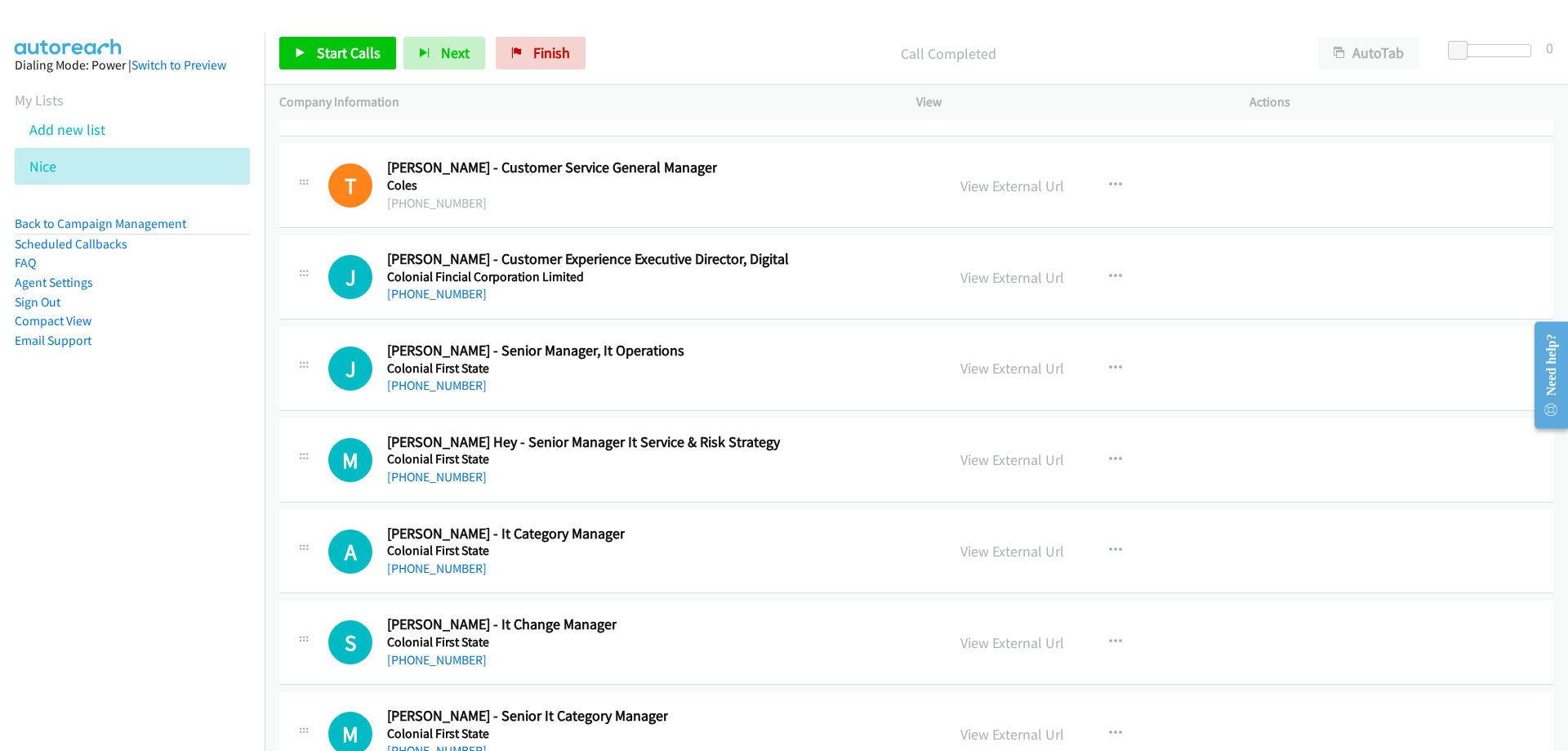
scroll to position [28437, 0]
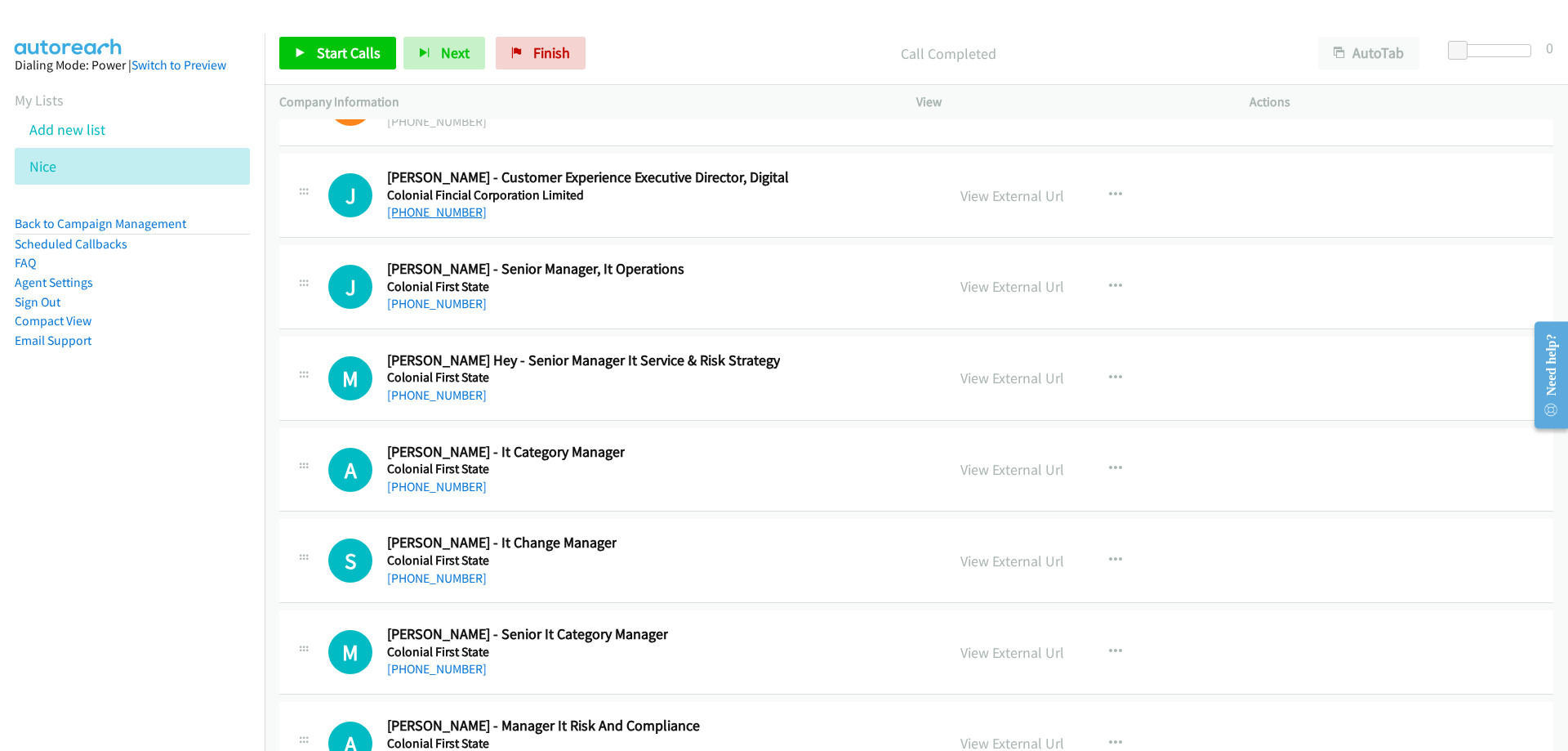
click at [454, 205] on link "[PHONE_NUMBER]" at bounding box center [436, 212] width 100 height 16
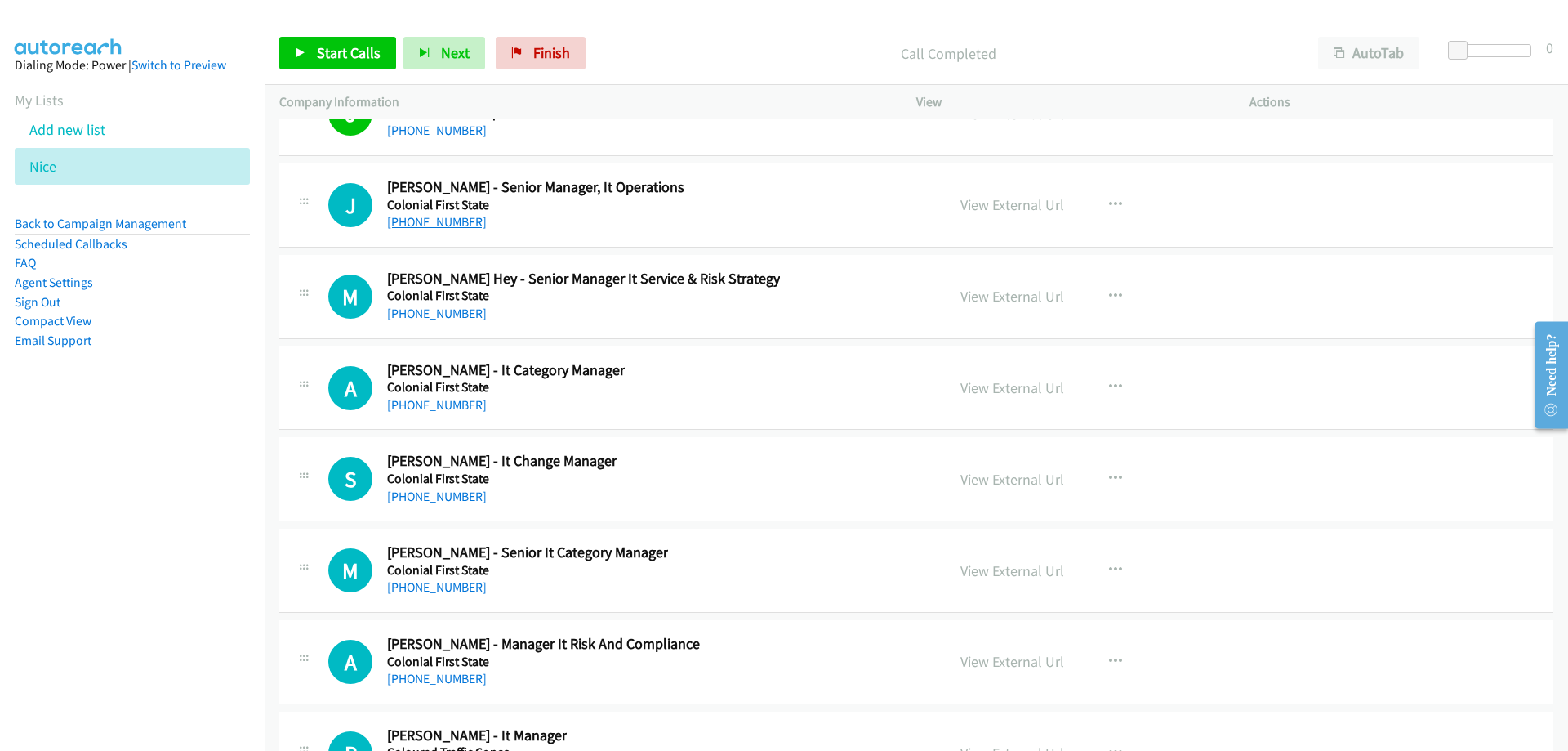
click at [413, 217] on link "[PHONE_NUMBER]" at bounding box center [436, 221] width 100 height 16
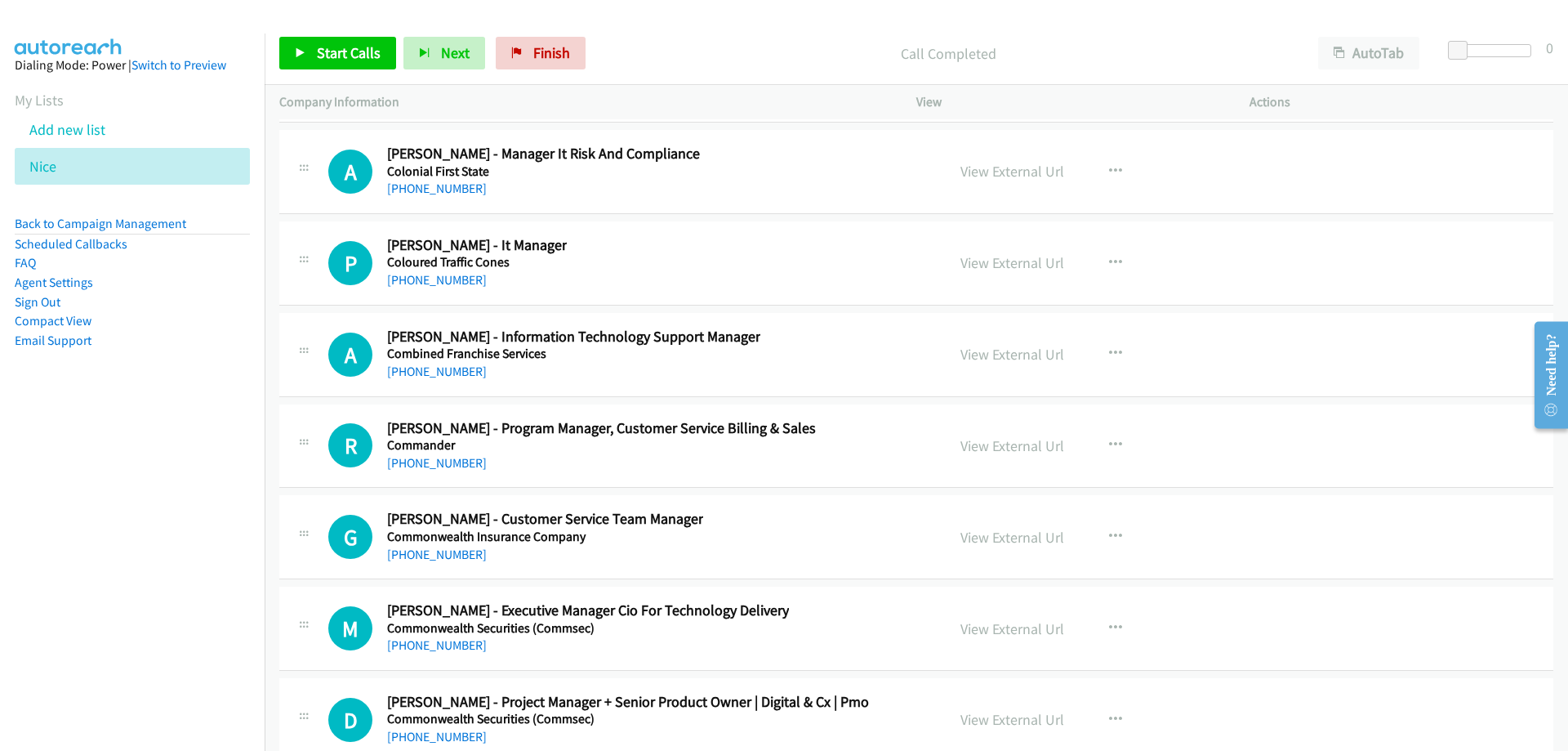
scroll to position [29091, 0]
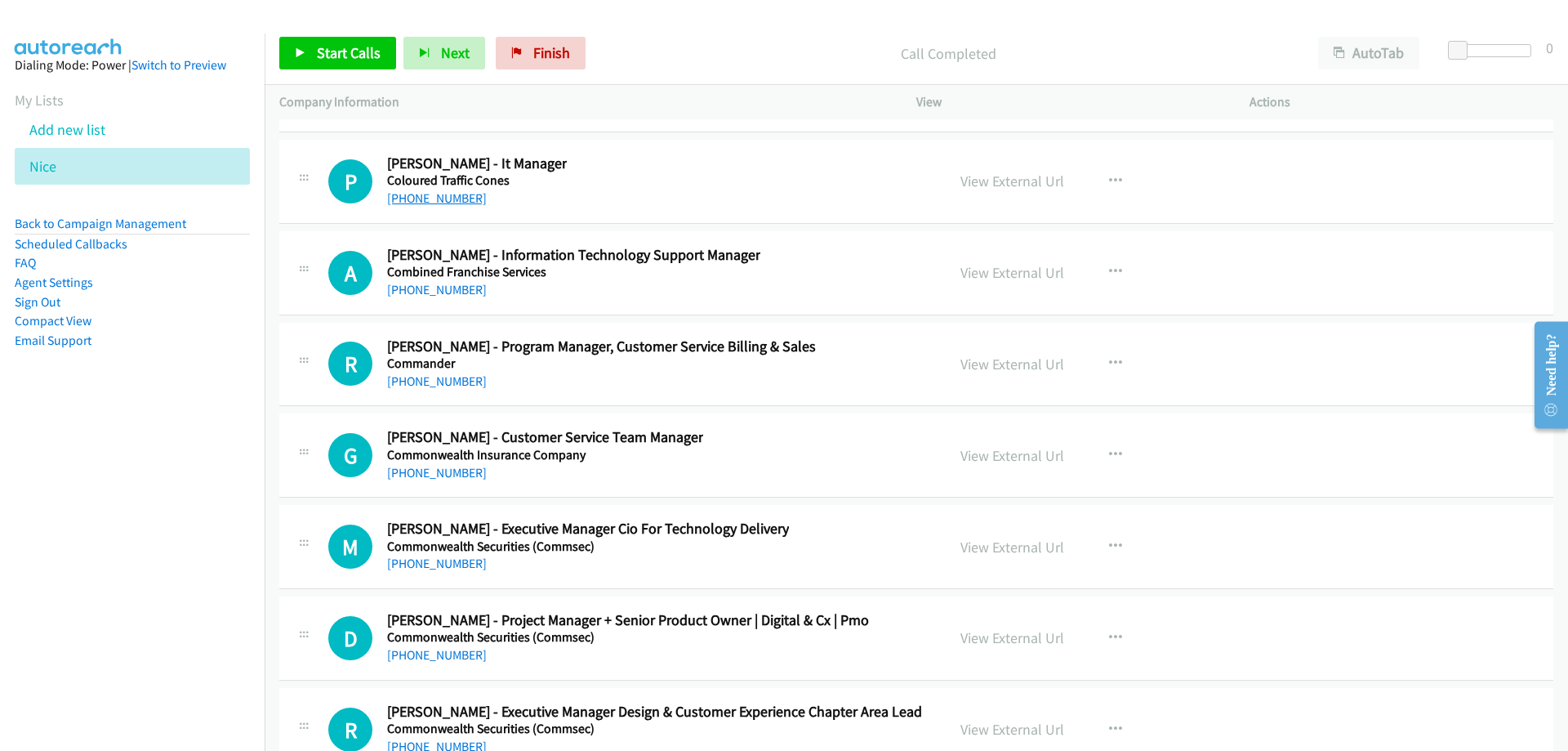
click at [431, 199] on link "[PHONE_NUMBER]" at bounding box center [436, 198] width 100 height 16
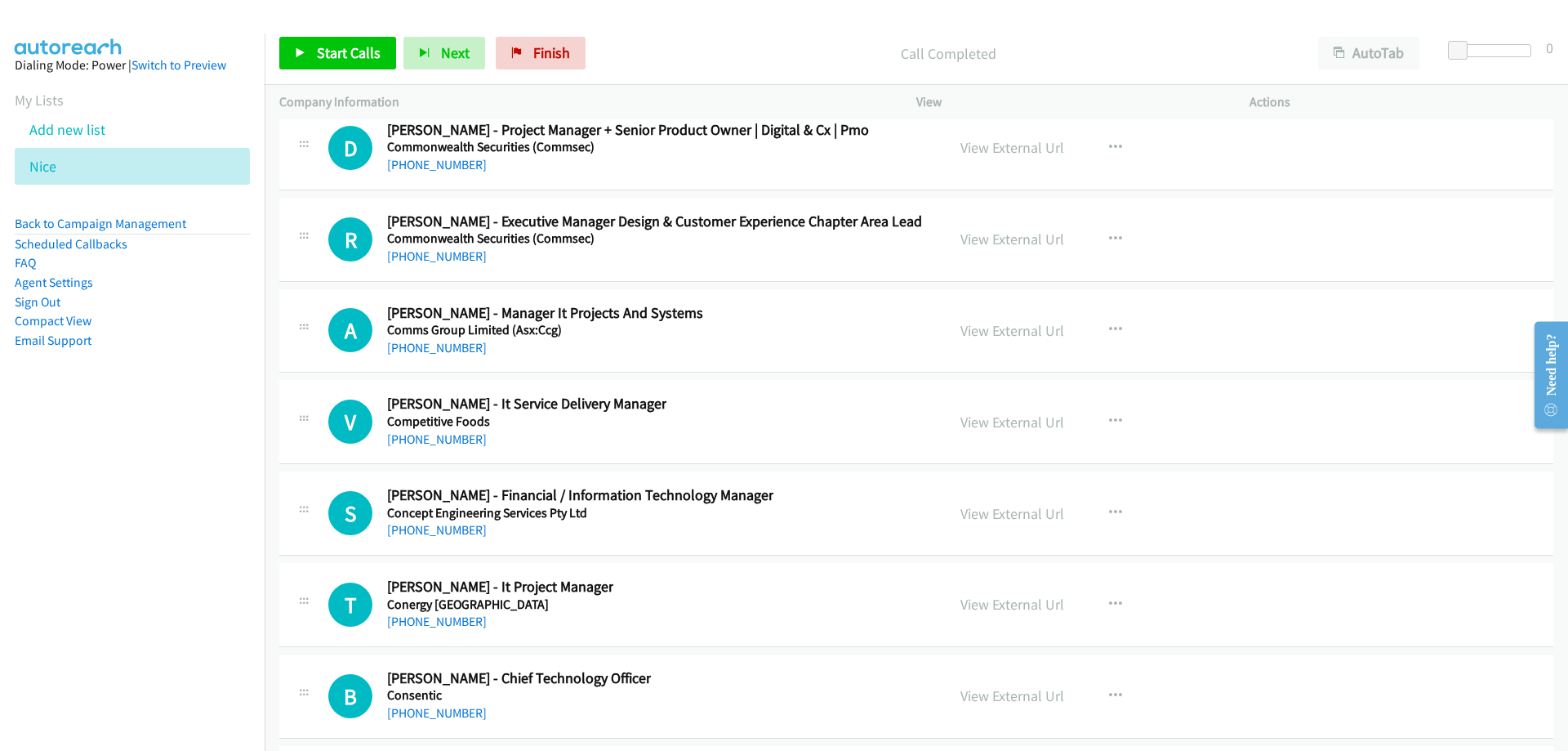
scroll to position [29663, 0]
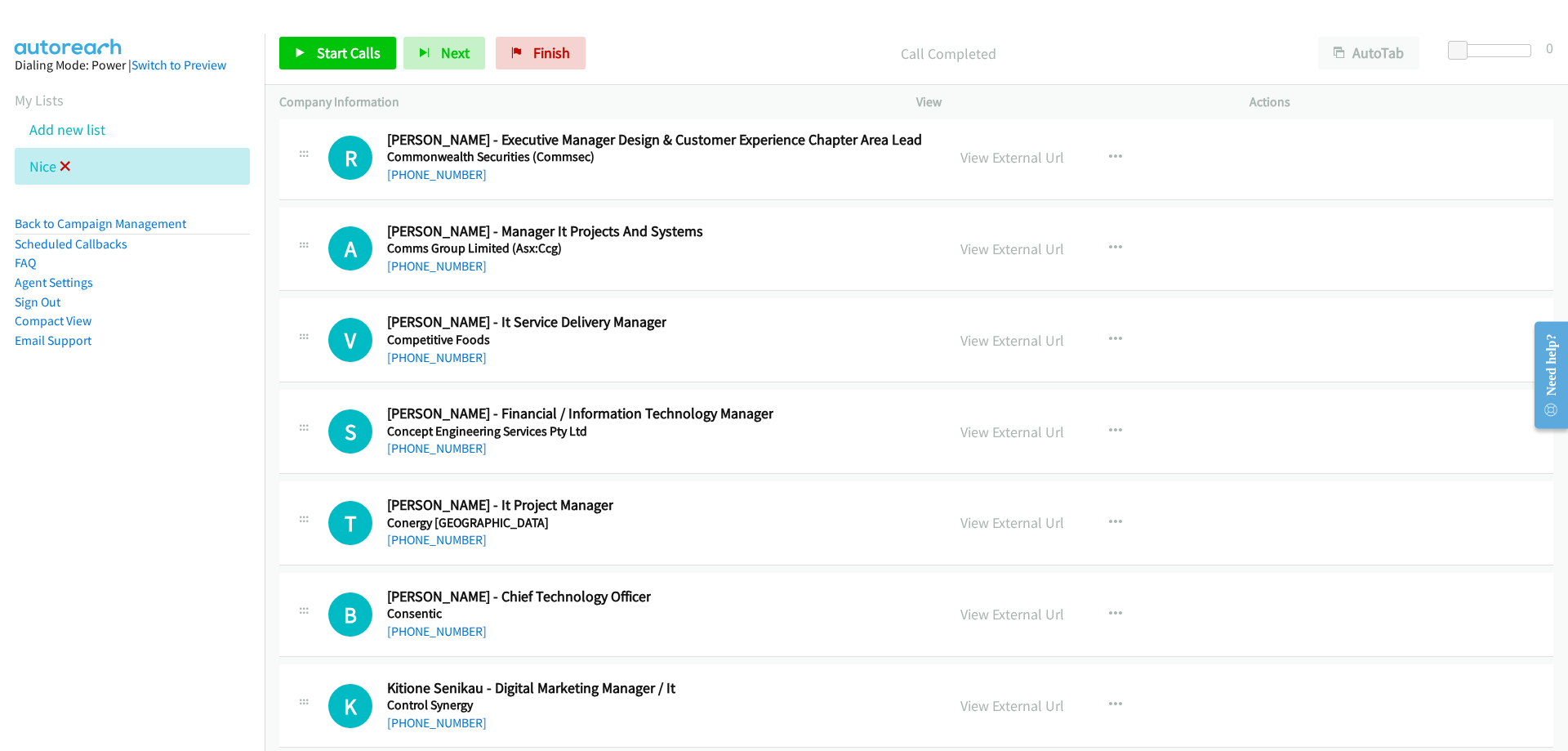
click at [64, 163] on icon at bounding box center [65, 168] width 11 height 11
